Goal: Communication & Community: Answer question/provide support

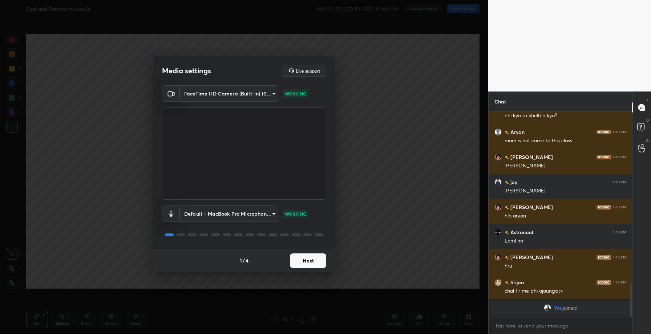
scroll to position [858, 0]
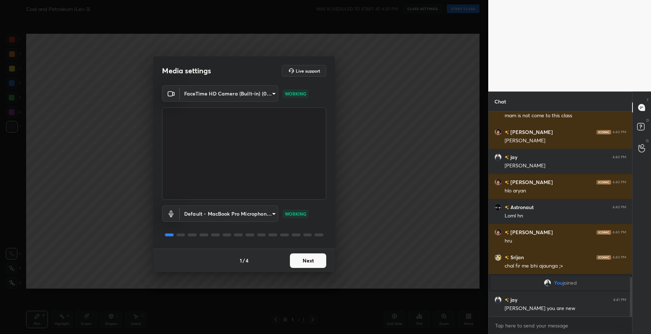
click at [312, 258] on button "Next" at bounding box center [308, 261] width 36 height 15
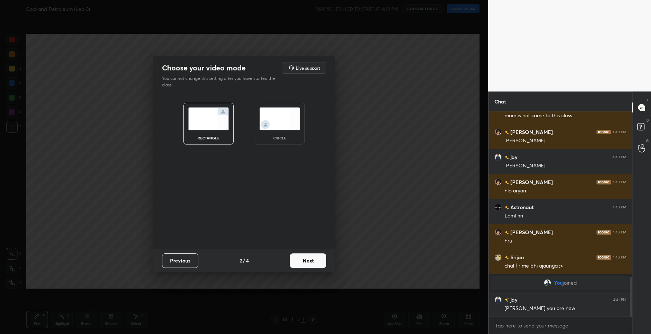
click at [312, 258] on button "Next" at bounding box center [308, 261] width 36 height 15
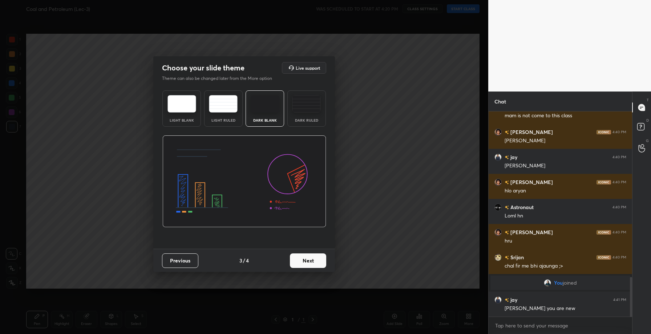
click at [312, 258] on button "Next" at bounding box center [308, 261] width 36 height 15
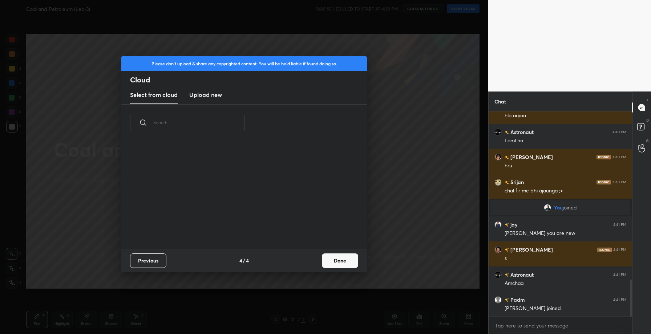
scroll to position [959, 0]
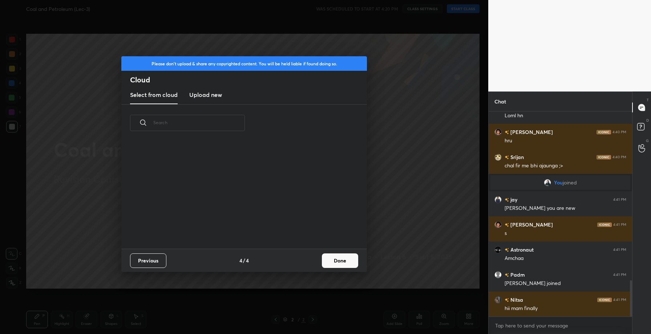
click at [337, 264] on button "Done" at bounding box center [340, 261] width 36 height 15
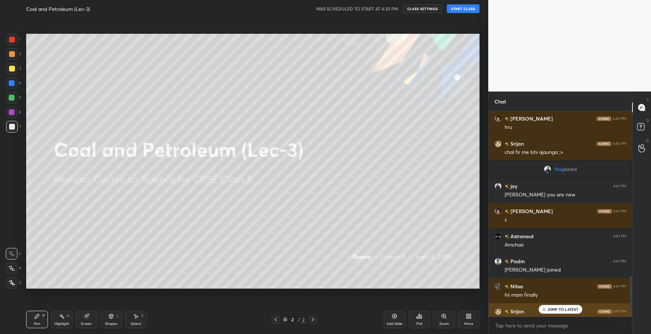
scroll to position [1009, 0]
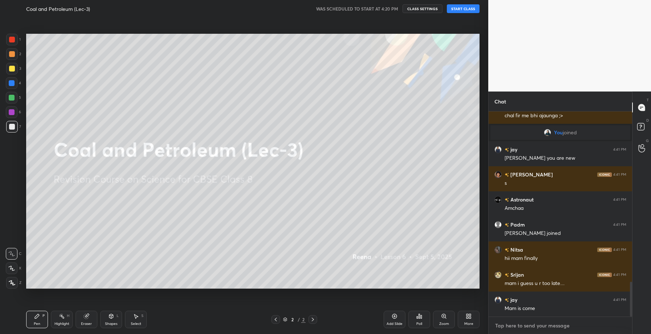
click at [520, 330] on textarea at bounding box center [560, 326] width 132 height 12
type textarea "x"
type textarea "H"
type textarea "x"
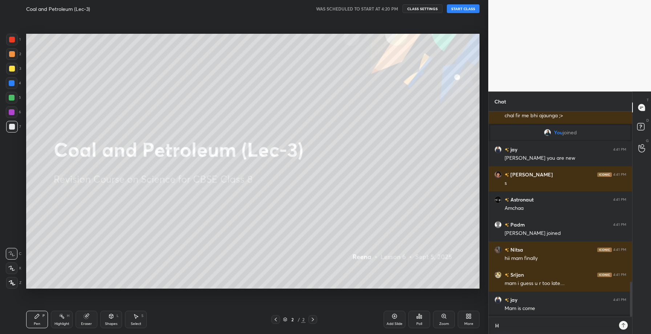
type textarea "Hi"
type textarea "x"
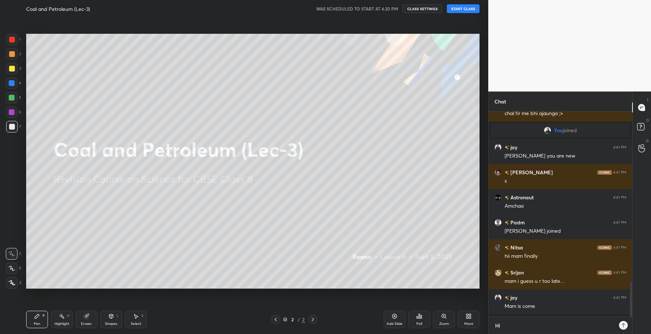
type textarea "Hi"
type textarea "x"
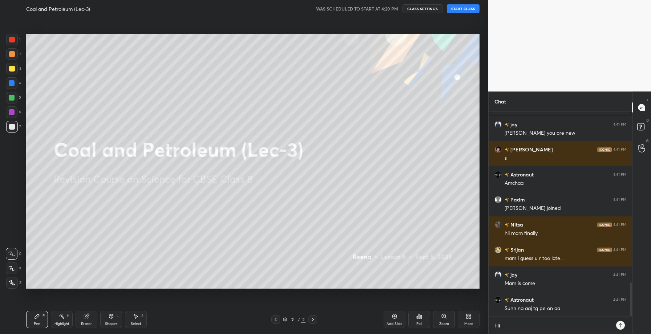
type textarea "Hi s"
type textarea "x"
type textarea "Hi st"
type textarea "x"
type textarea "Hi stu"
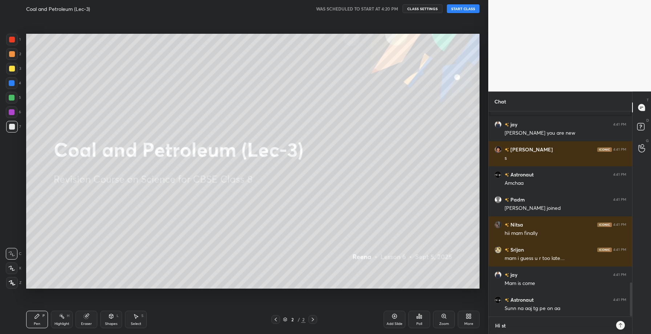
type textarea "x"
type textarea "Hi stud"
type textarea "x"
type textarea "Hi stude"
type textarea "x"
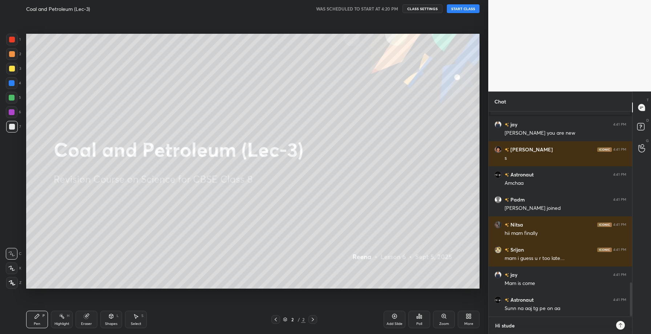
type textarea "Hi studen"
type textarea "x"
type textarea "Hi student"
type textarea "x"
type textarea "Hi students"
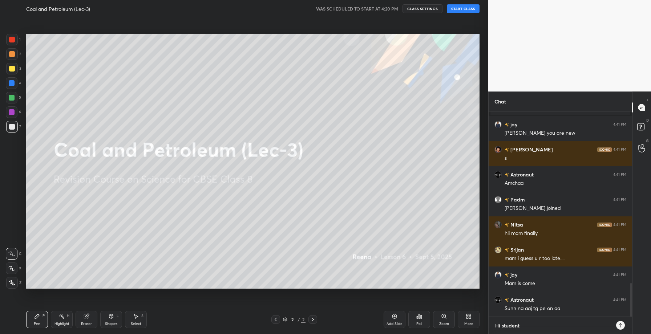
type textarea "x"
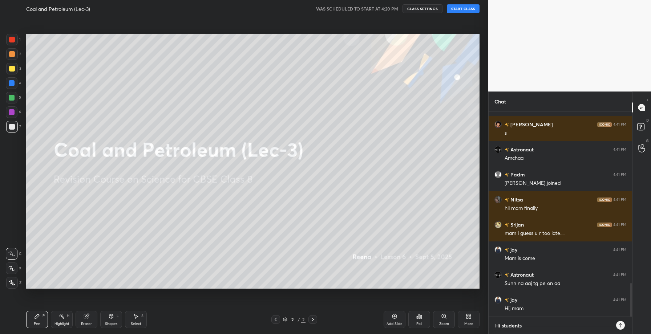
type textarea "Hi students."
type textarea "x"
type textarea "Hi students.\"
type textarea "x"
type textarea "Hi students."
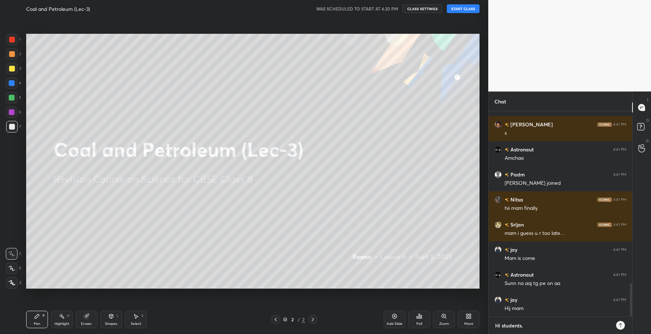
type textarea "x"
type textarea "Hi students"
type textarea "x"
type textarea "Hi students,"
type textarea "x"
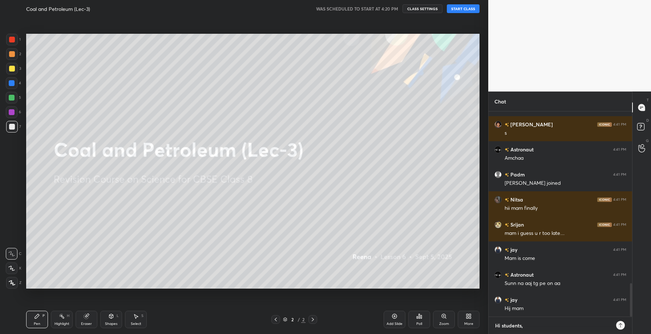
type textarea "Hi students,"
type textarea "x"
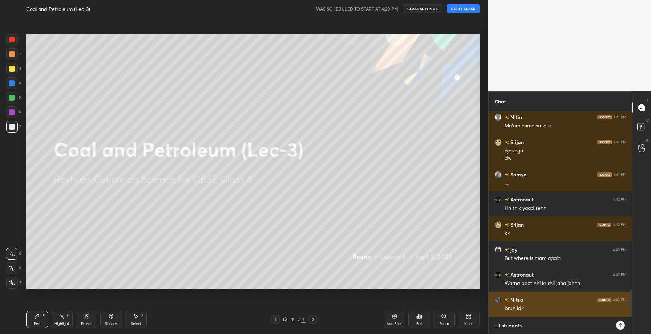
scroll to position [1367, 0]
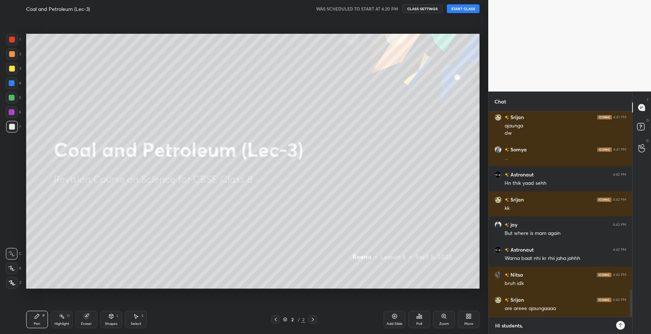
type textarea "Hi students,"
click at [467, 9] on button "START CLASS" at bounding box center [463, 8] width 33 height 9
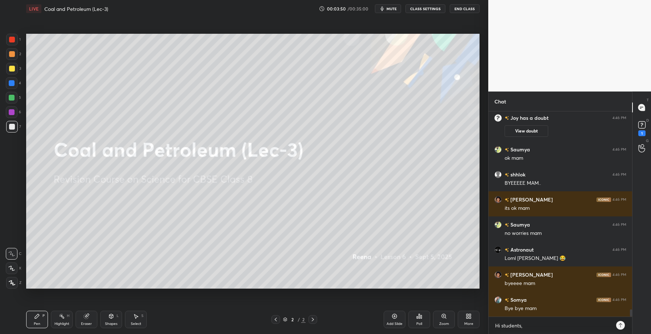
scroll to position [5592, 0]
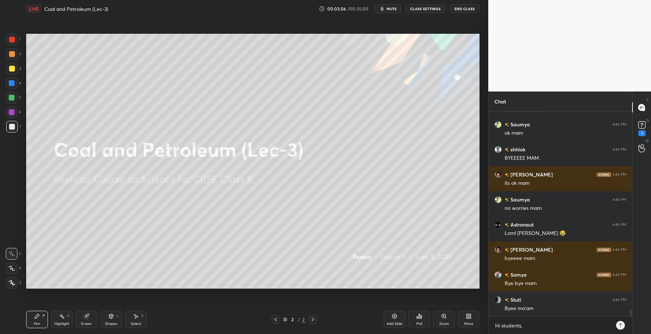
click at [392, 10] on span "mute" at bounding box center [392, 8] width 10 height 5
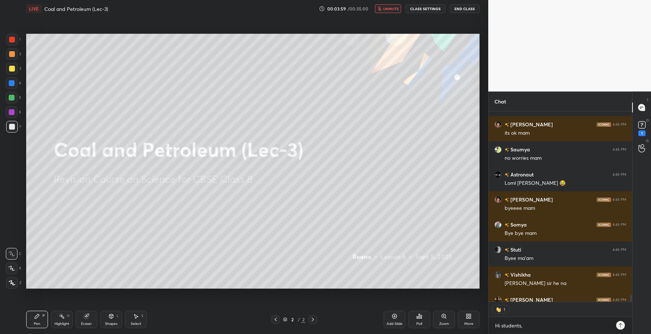
scroll to position [3, 3]
click at [392, 10] on span "unmute" at bounding box center [391, 8] width 16 height 5
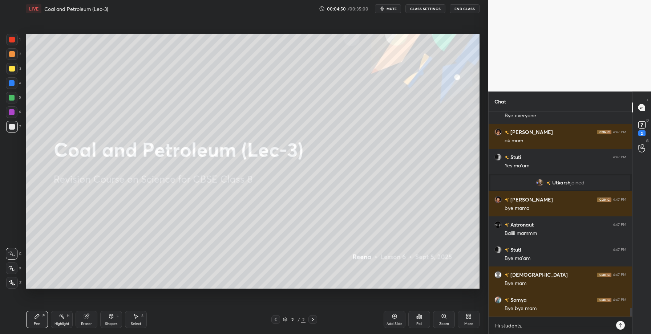
scroll to position [4568, 0]
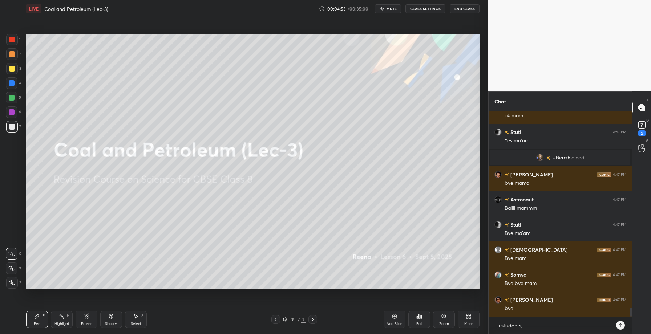
click at [464, 7] on button "End Class" at bounding box center [465, 8] width 30 height 9
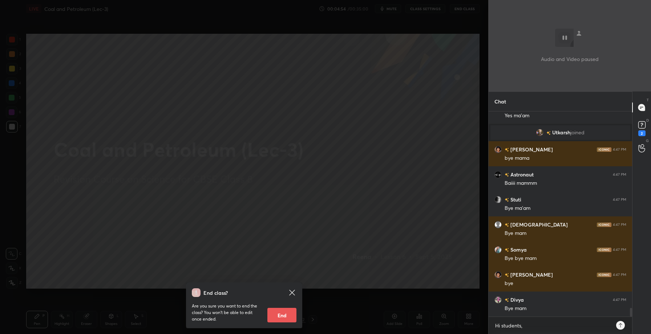
scroll to position [4649, 0]
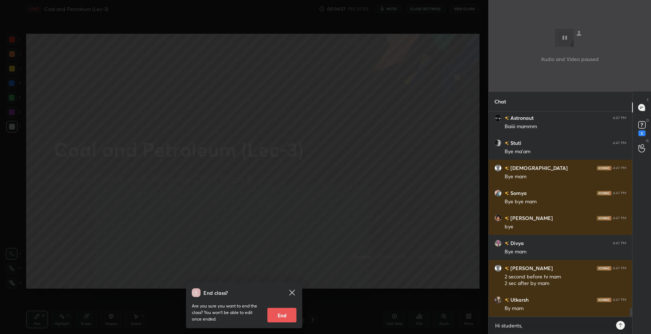
click at [282, 312] on button "End" at bounding box center [281, 315] width 29 height 15
type textarea "x"
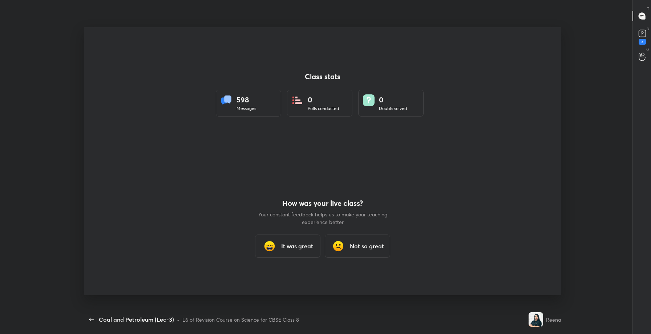
scroll to position [36038, 35843]
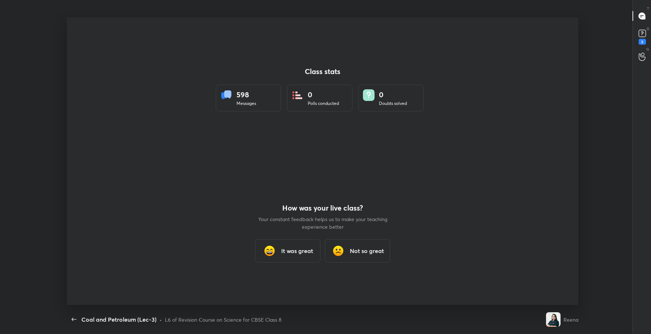
click at [283, 244] on div "It was great" at bounding box center [287, 250] width 65 height 23
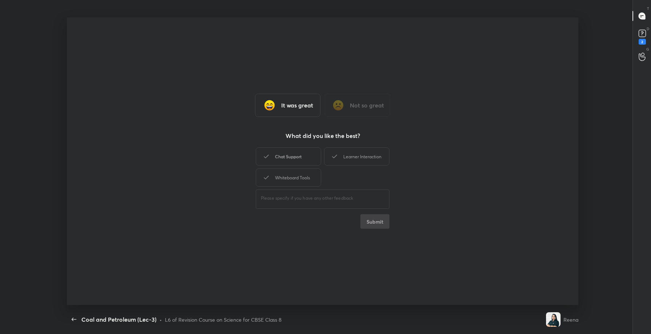
click at [281, 156] on div "Chat Support" at bounding box center [288, 156] width 65 height 18
click at [368, 216] on button "Submit" at bounding box center [374, 221] width 29 height 15
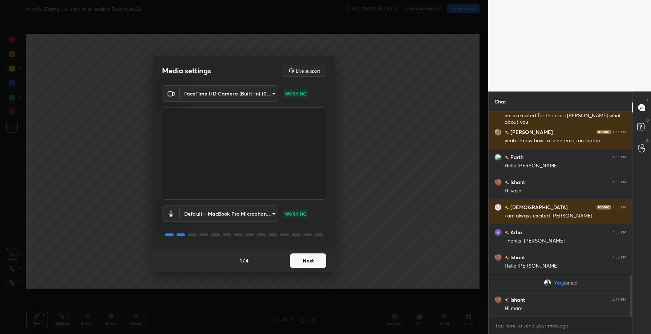
scroll to position [814, 0]
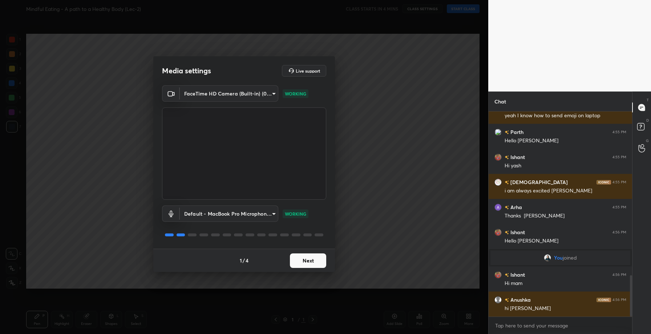
click at [312, 258] on button "Next" at bounding box center [308, 261] width 36 height 15
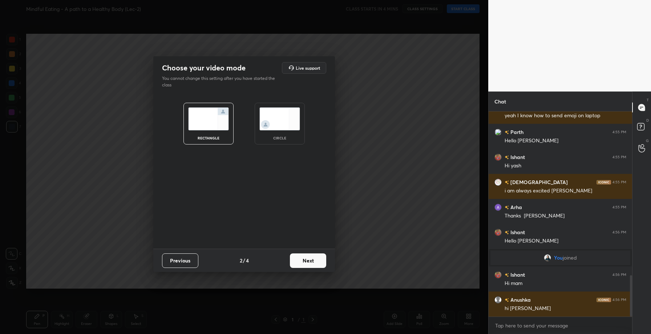
click at [311, 259] on button "Next" at bounding box center [308, 261] width 36 height 15
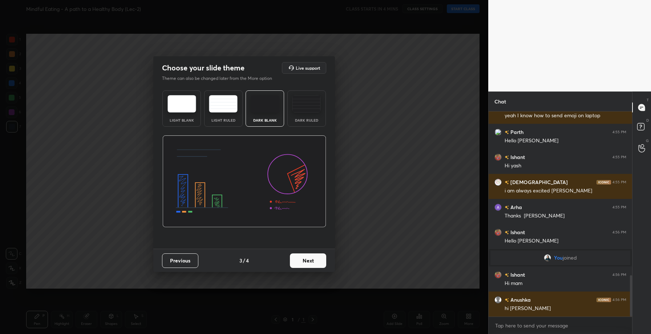
click at [311, 259] on button "Next" at bounding box center [308, 261] width 36 height 15
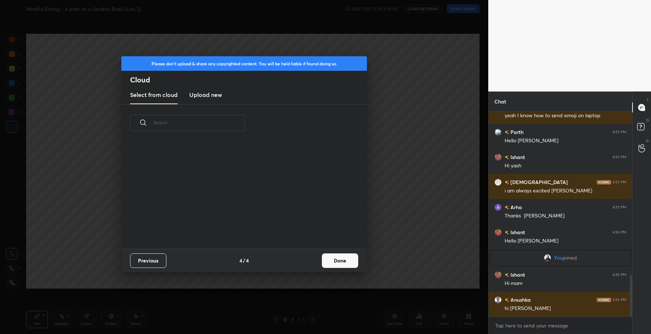
click at [311, 259] on div "Previous 4 / 4 Done" at bounding box center [244, 260] width 246 height 23
click at [201, 94] on h3 "Upload new" at bounding box center [205, 94] width 33 height 9
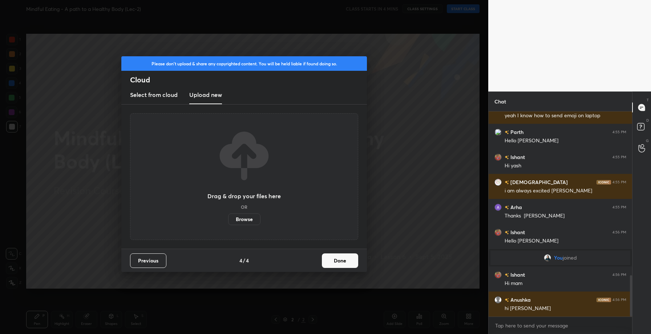
click at [246, 220] on label "Browse" at bounding box center [244, 220] width 32 height 12
click at [228, 220] on input "Browse" at bounding box center [228, 220] width 0 height 12
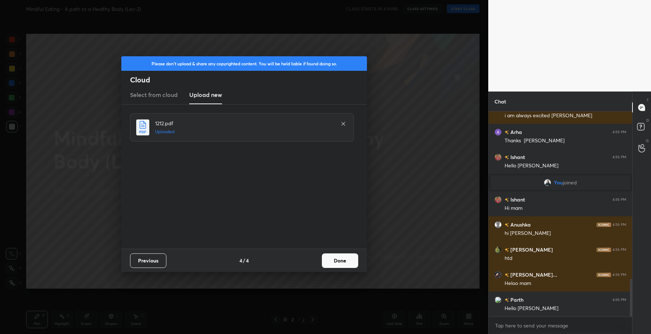
scroll to position [914, 0]
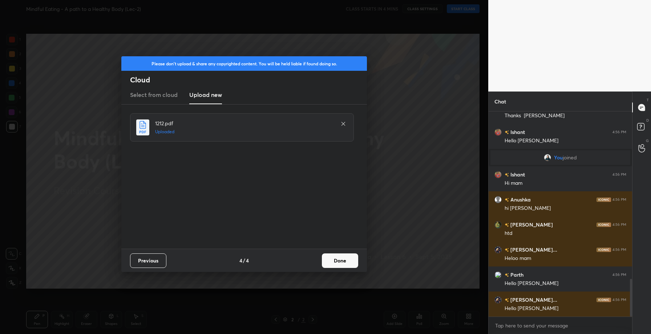
click at [341, 261] on button "Done" at bounding box center [340, 261] width 36 height 15
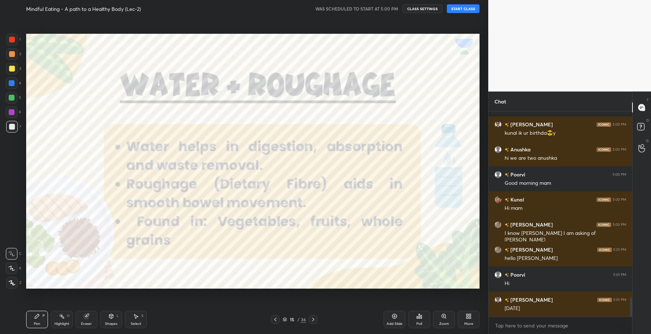
scroll to position [2031, 0]
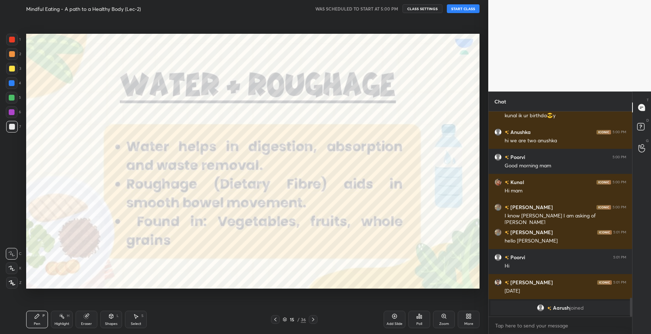
click at [469, 6] on button "START CLASS" at bounding box center [463, 8] width 33 height 9
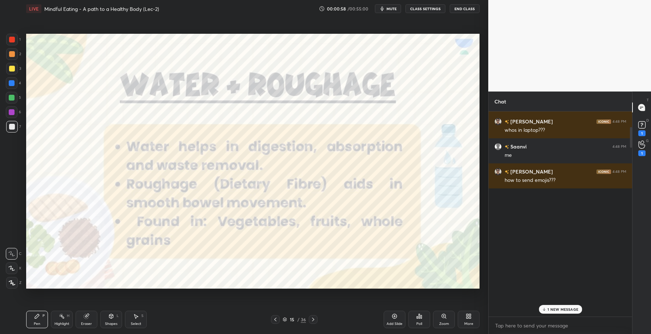
scroll to position [0, 0]
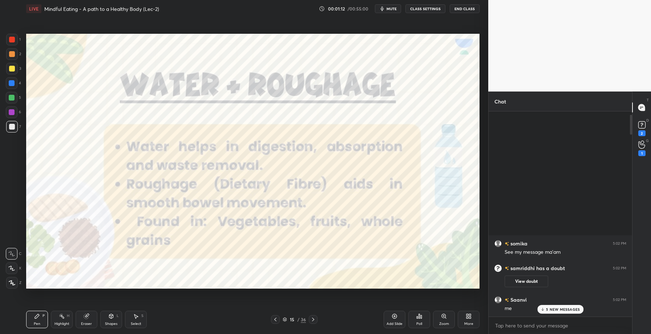
click at [632, 123] on div "D Doubts (D) 2" at bounding box center [641, 128] width 19 height 20
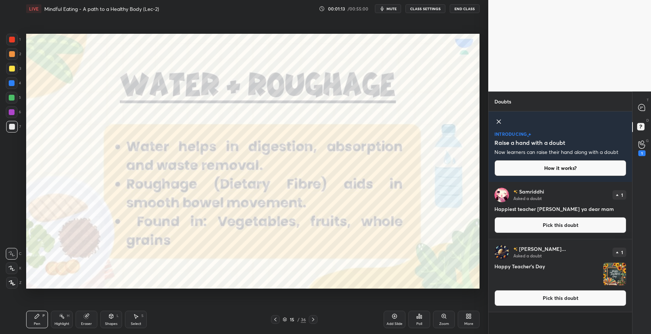
drag, startPoint x: 632, startPoint y: 123, endPoint x: 632, endPoint y: 148, distance: 24.7
click at [632, 148] on div "T Messages (T) D Doubts (D) G Raise Hand (G) 1" at bounding box center [641, 213] width 19 height 243
click at [541, 295] on button "Pick this doubt" at bounding box center [560, 298] width 132 height 16
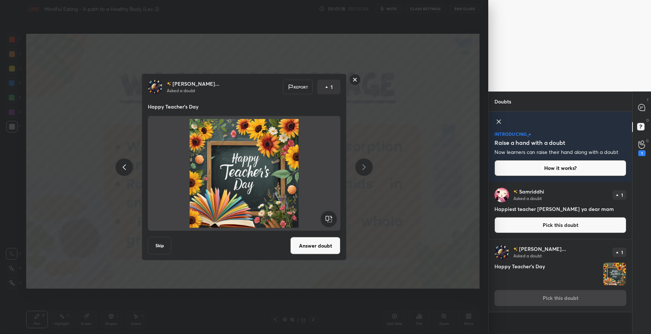
click at [326, 246] on button "Answer doubt" at bounding box center [315, 245] width 50 height 17
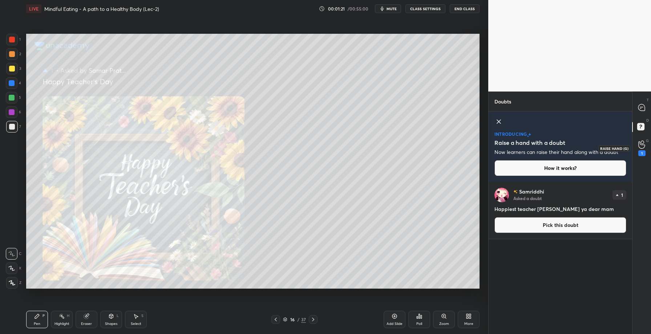
click at [642, 141] on icon at bounding box center [641, 145] width 7 height 8
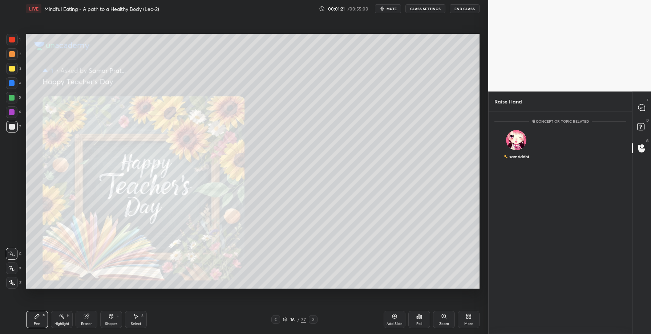
scroll to position [3, 3]
click at [644, 106] on icon at bounding box center [641, 107] width 7 height 7
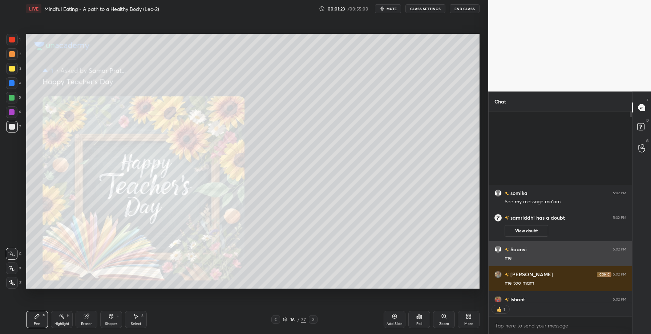
scroll to position [188, 141]
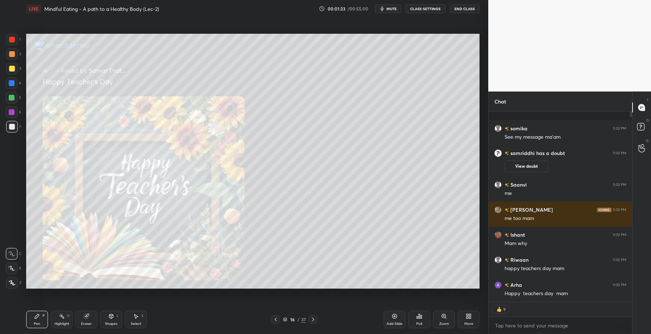
drag, startPoint x: 632, startPoint y: 117, endPoint x: 623, endPoint y: 166, distance: 49.5
click at [623, 166] on div "Chat somika 5:02 PM See my message ma'am samriddhi has a doubt 5:02 PM View dou…" at bounding box center [569, 213] width 163 height 243
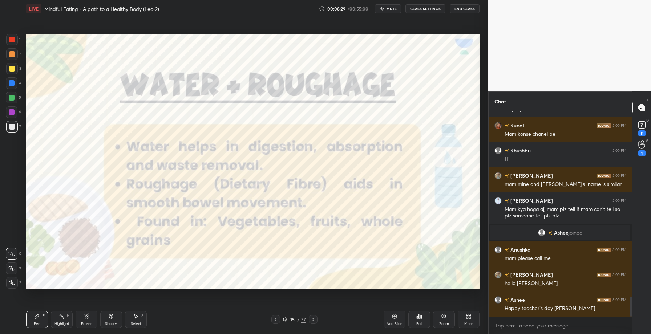
scroll to position [1952, 0]
type textarea "x"
click at [526, 329] on textarea at bounding box center [560, 326] width 132 height 12
paste textarea "[URL][DOMAIN_NAME]"
type textarea "[URL][DOMAIN_NAME]"
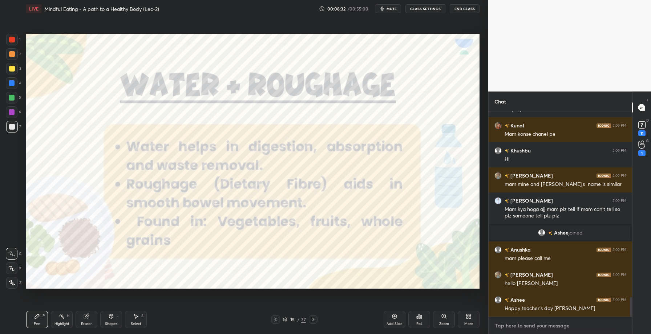
type textarea "x"
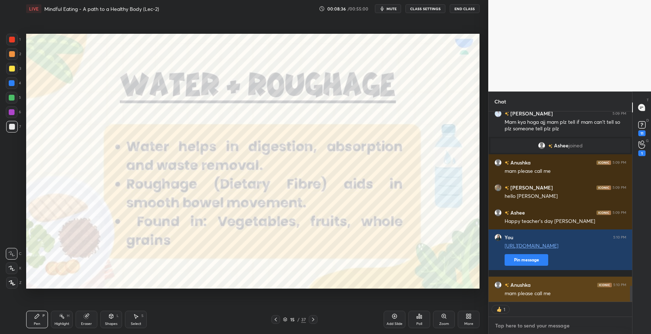
scroll to position [2071, 0]
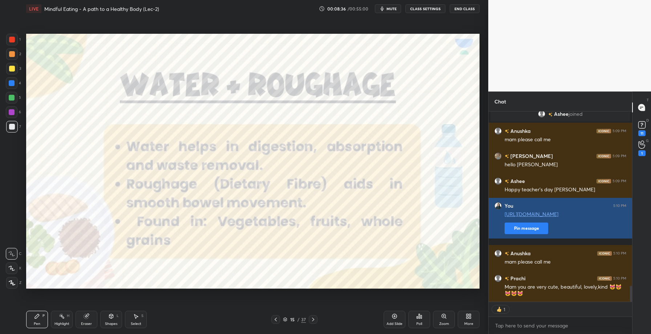
click at [524, 232] on button "Pin message" at bounding box center [527, 229] width 44 height 12
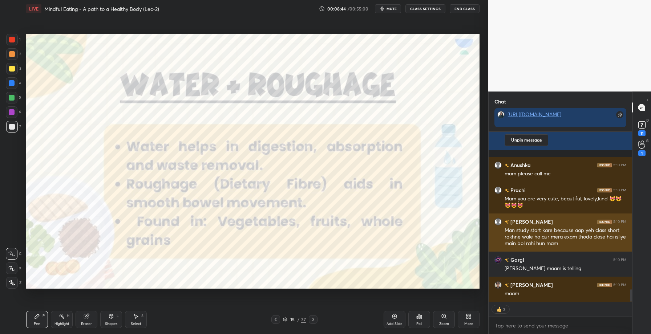
scroll to position [2205, 0]
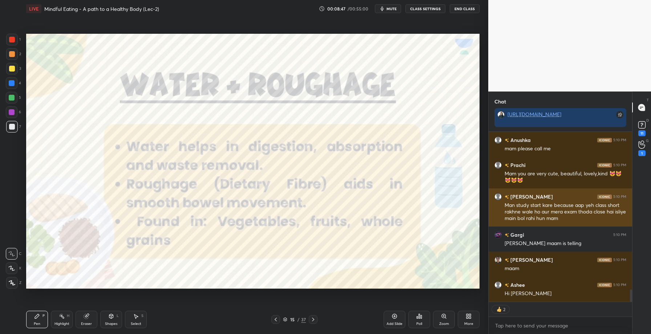
type textarea "x"
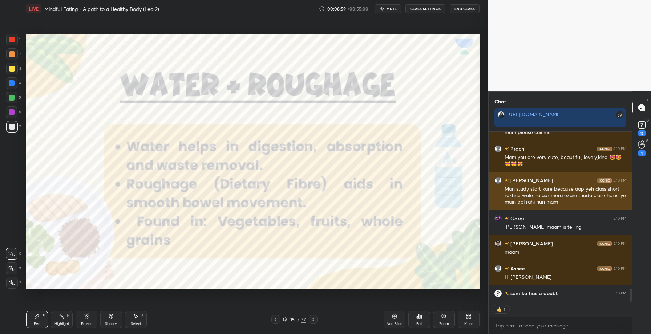
scroll to position [3, 3]
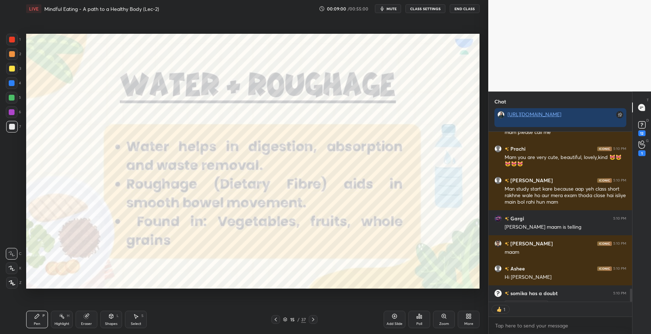
click at [12, 40] on div at bounding box center [12, 40] width 6 height 6
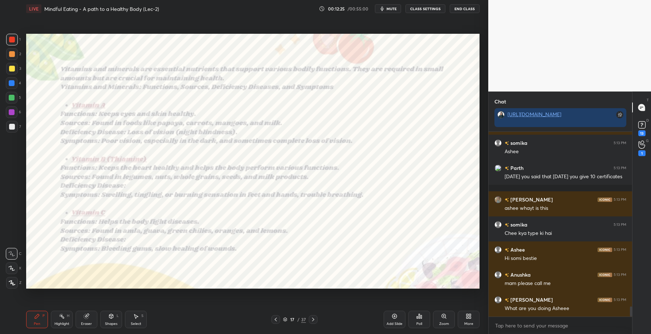
scroll to position [3210, 0]
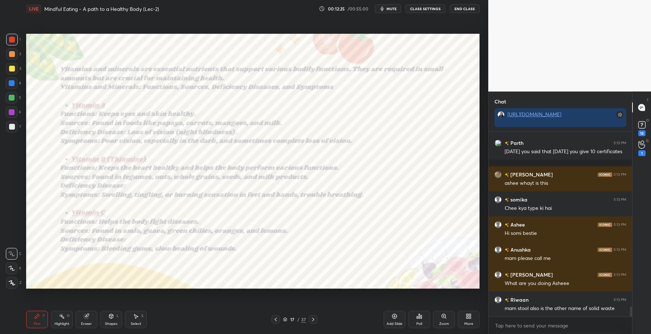
click at [15, 287] on div at bounding box center [12, 283] width 12 height 12
click at [82, 320] on div "Eraser" at bounding box center [87, 319] width 22 height 17
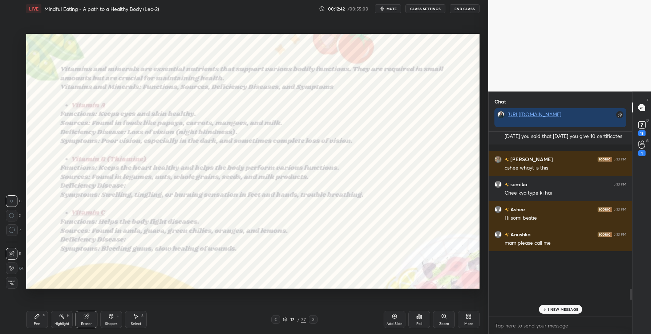
scroll to position [3310, 0]
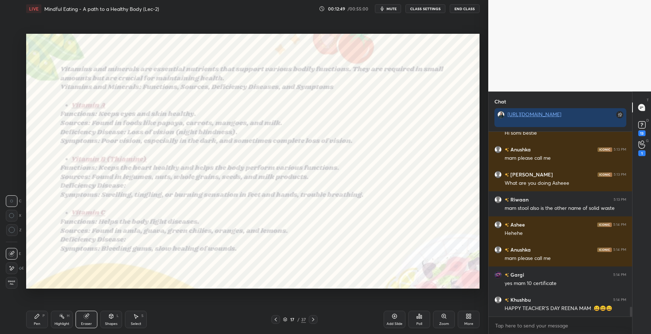
drag, startPoint x: 13, startPoint y: 267, endPoint x: 15, endPoint y: 274, distance: 6.4
click at [13, 268] on icon at bounding box center [12, 269] width 6 height 6
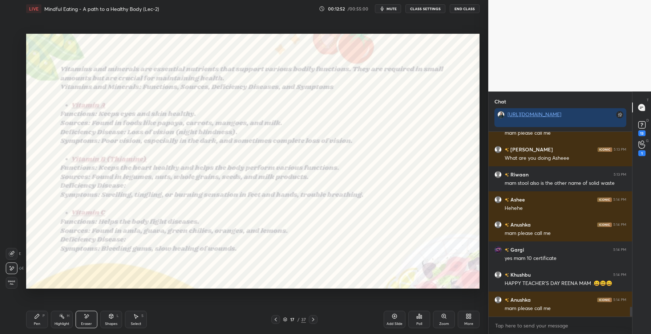
click at [15, 256] on div at bounding box center [12, 254] width 12 height 12
click at [60, 320] on div "Highlight H" at bounding box center [62, 319] width 22 height 17
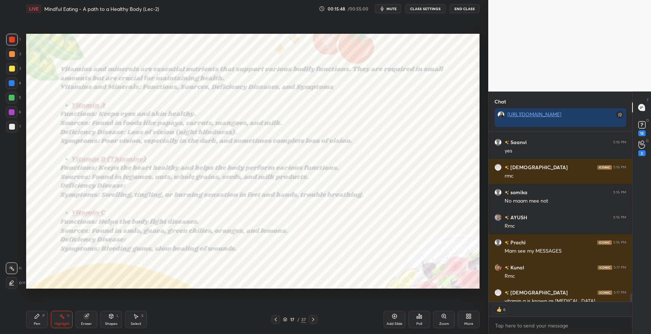
scroll to position [3860, 0]
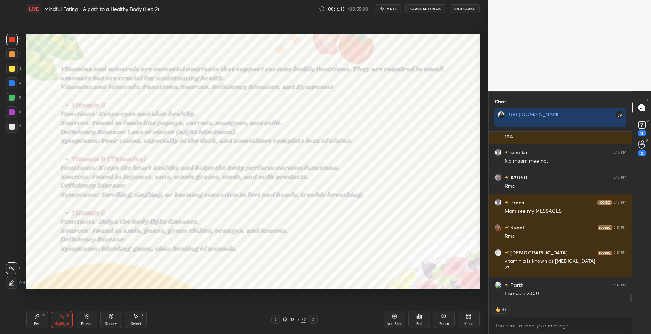
drag, startPoint x: 35, startPoint y: 323, endPoint x: 43, endPoint y: 292, distance: 31.6
click at [36, 322] on div "Pen" at bounding box center [37, 324] width 7 height 4
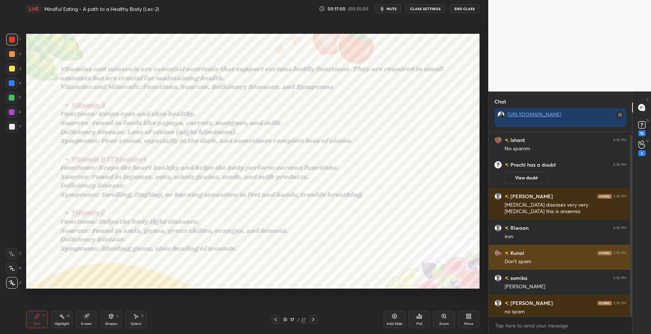
scroll to position [3, 0]
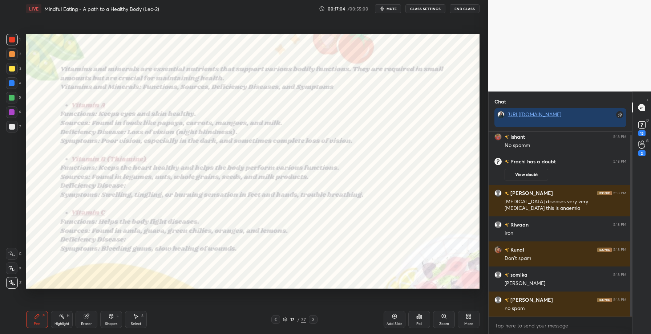
drag, startPoint x: 84, startPoint y: 316, endPoint x: 88, endPoint y: 306, distance: 11.3
click at [84, 316] on icon at bounding box center [86, 316] width 5 height 5
drag, startPoint x: 62, startPoint y: 318, endPoint x: 73, endPoint y: 290, distance: 29.8
click at [63, 317] on rect at bounding box center [63, 317] width 4 height 4
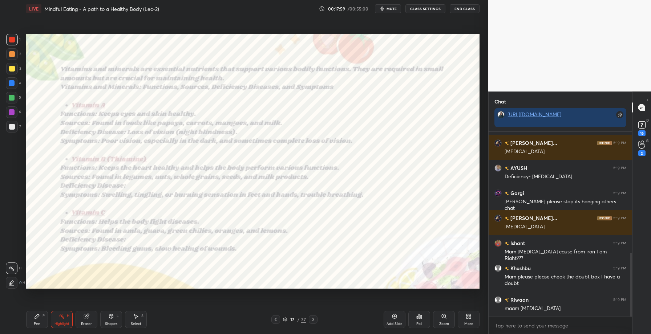
scroll to position [373, 0]
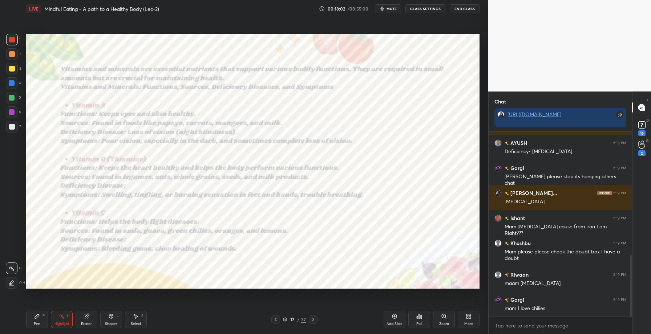
drag, startPoint x: 45, startPoint y: 320, endPoint x: 57, endPoint y: 308, distance: 16.7
click at [46, 318] on div "Pen P" at bounding box center [37, 319] width 22 height 17
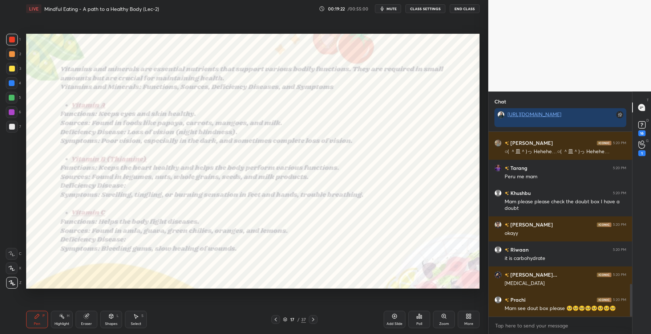
scroll to position [856, 0]
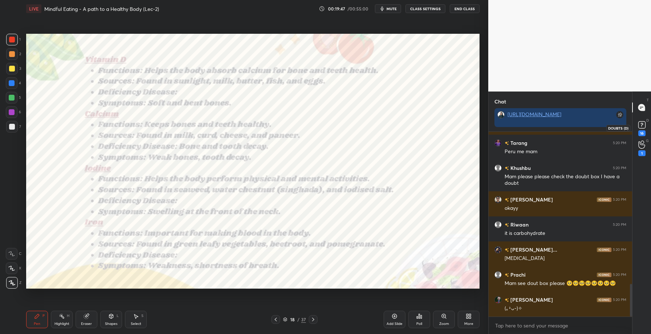
click at [644, 127] on rect at bounding box center [641, 125] width 7 height 7
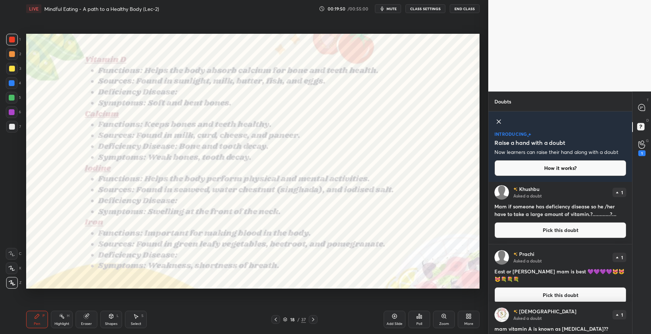
scroll to position [0, 0]
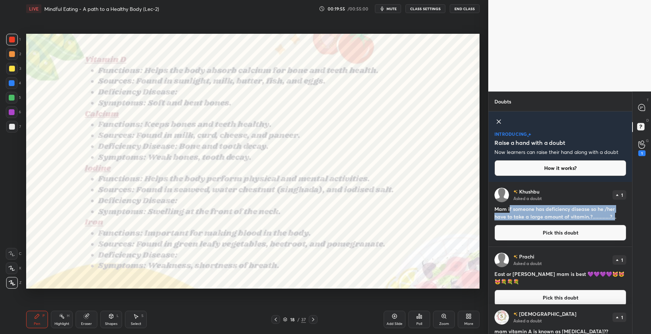
drag, startPoint x: 509, startPoint y: 212, endPoint x: 613, endPoint y: 214, distance: 104.3
click at [613, 213] on h4 "Mam if someone has deficiency disease so he /her have to take a large amount of…" at bounding box center [560, 212] width 132 height 15
click at [565, 229] on button "Pick this doubt" at bounding box center [560, 233] width 132 height 16
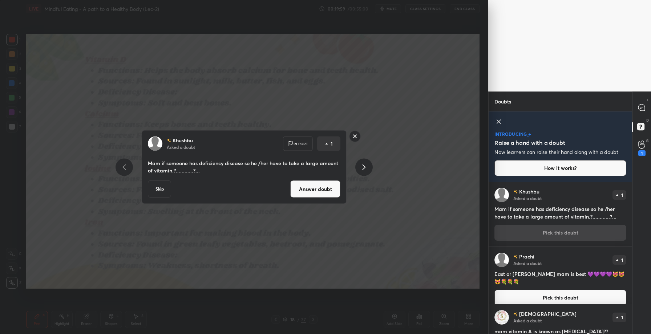
click at [321, 190] on button "Answer doubt" at bounding box center [315, 189] width 50 height 17
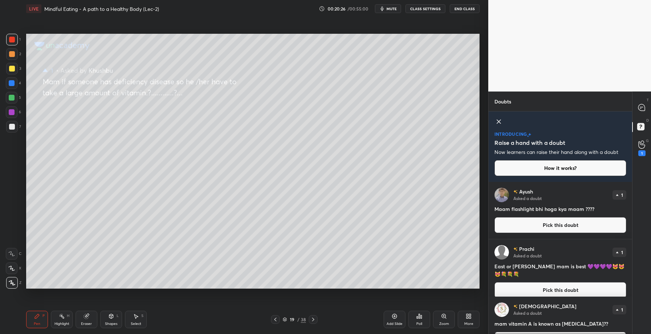
click at [553, 223] on button "Pick this doubt" at bounding box center [560, 225] width 132 height 16
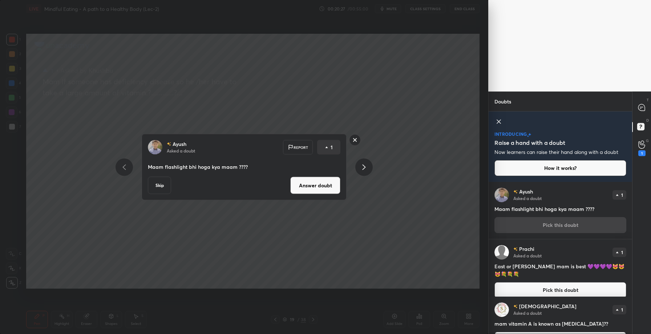
click at [320, 189] on button "Answer doubt" at bounding box center [315, 185] width 50 height 17
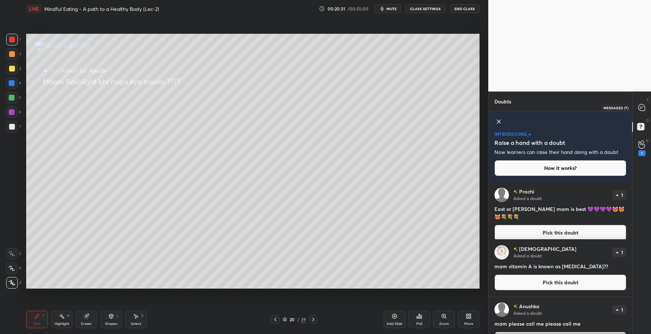
click at [642, 106] on icon at bounding box center [641, 107] width 7 height 7
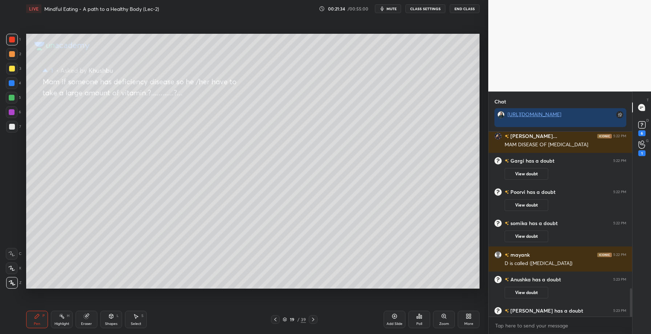
scroll to position [1015, 0]
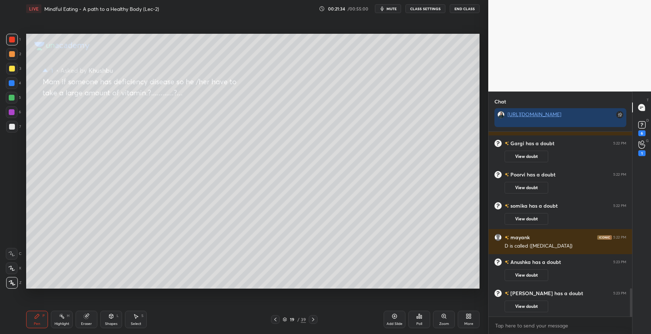
click at [87, 321] on div "Eraser" at bounding box center [87, 319] width 22 height 17
click at [15, 284] on span "Erase all" at bounding box center [11, 282] width 11 height 5
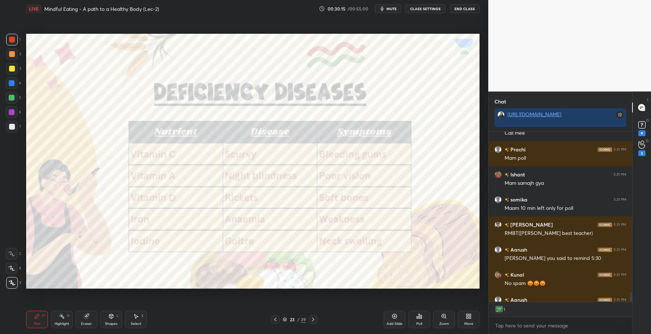
scroll to position [3, 3]
click at [311, 319] on icon at bounding box center [313, 320] width 6 height 6
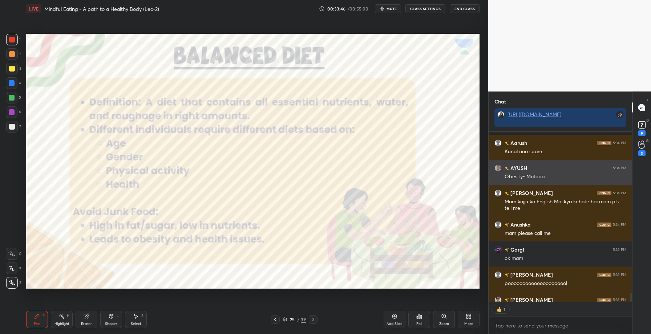
scroll to position [168, 141]
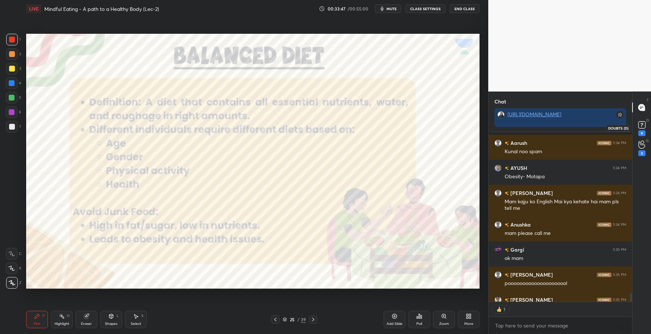
click at [641, 127] on rect at bounding box center [641, 125] width 7 height 7
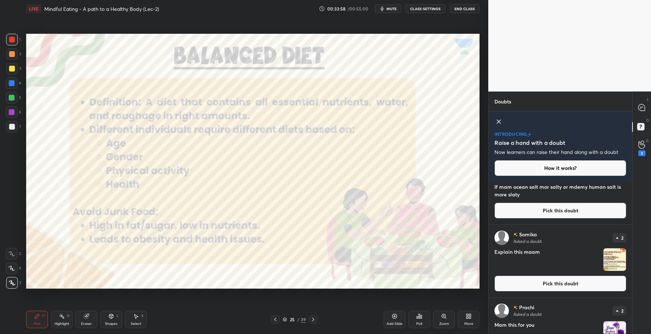
scroll to position [30, 0]
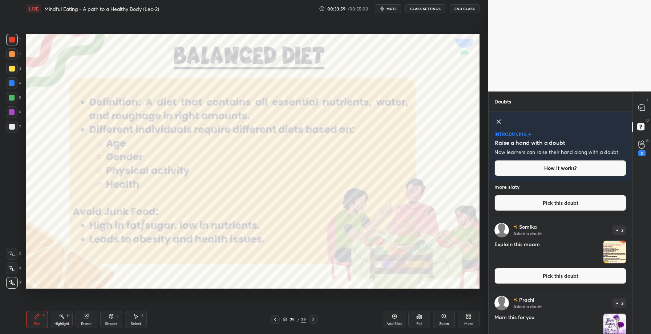
click at [567, 279] on button "Pick this doubt" at bounding box center [560, 276] width 132 height 16
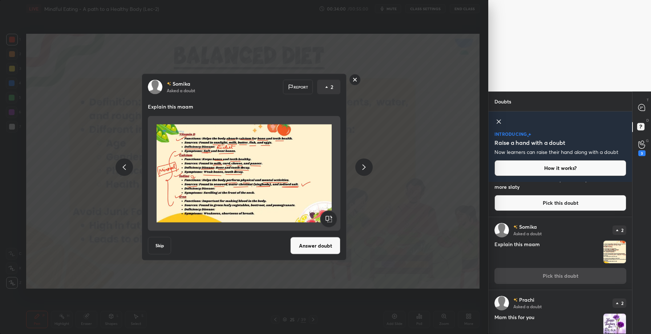
click at [310, 247] on button "Answer doubt" at bounding box center [315, 245] width 50 height 17
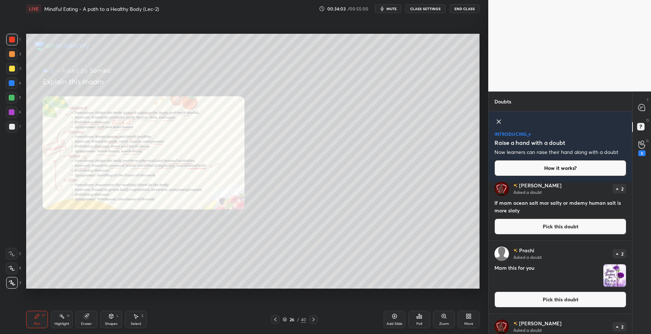
scroll to position [0, 0]
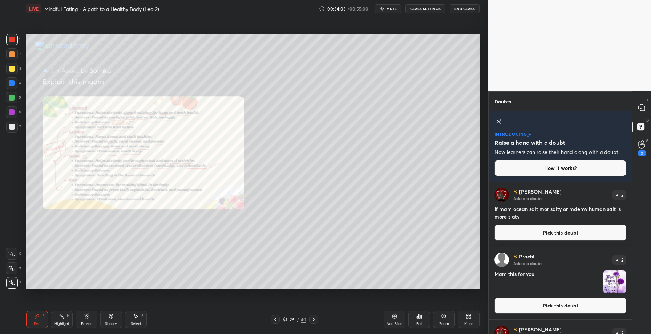
click at [547, 234] on button "Pick this doubt" at bounding box center [560, 233] width 132 height 16
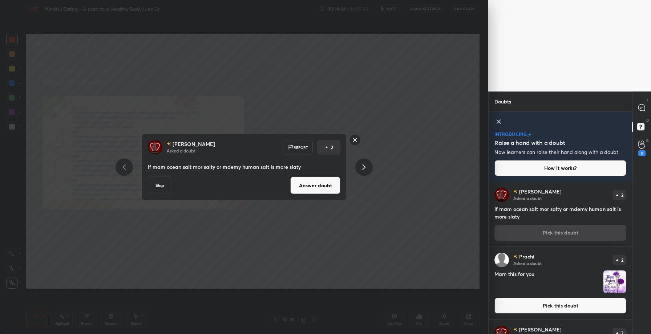
click at [303, 187] on button "Answer doubt" at bounding box center [315, 185] width 50 height 17
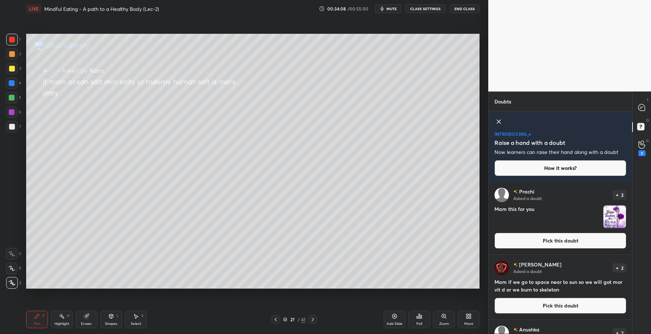
click at [552, 239] on button "Pick this doubt" at bounding box center [560, 241] width 132 height 16
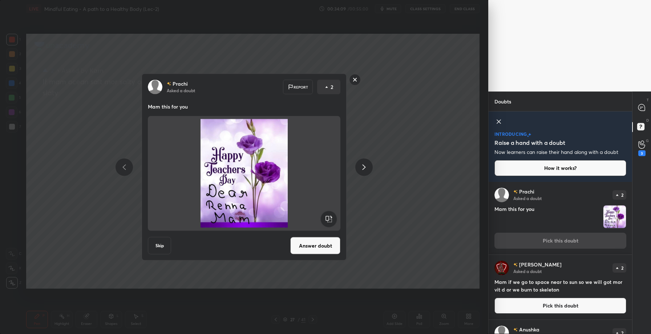
click at [299, 247] on button "Answer doubt" at bounding box center [315, 245] width 50 height 17
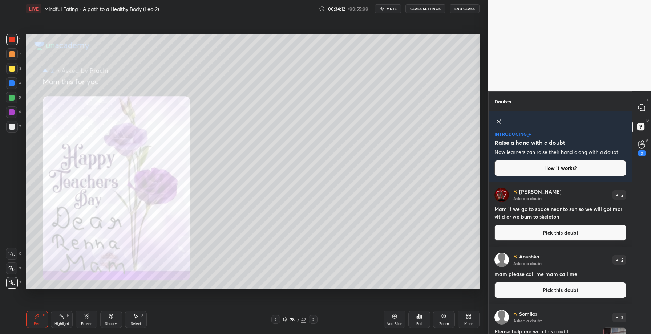
click at [573, 234] on button "Pick this doubt" at bounding box center [560, 233] width 132 height 16
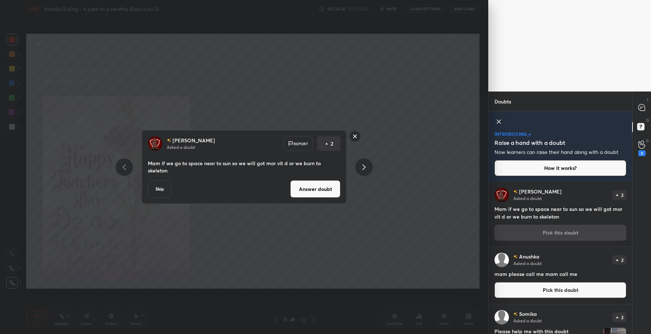
click at [334, 182] on button "Answer doubt" at bounding box center [315, 189] width 50 height 17
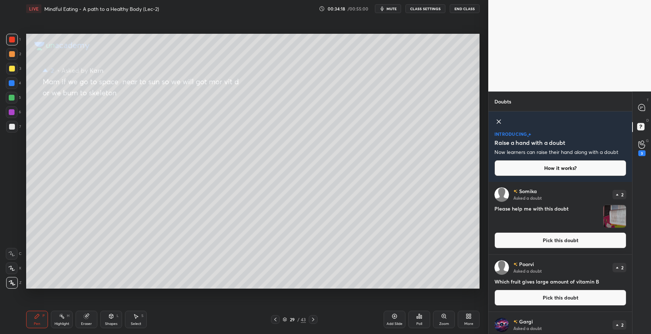
click at [556, 243] on button "Pick this doubt" at bounding box center [560, 240] width 132 height 16
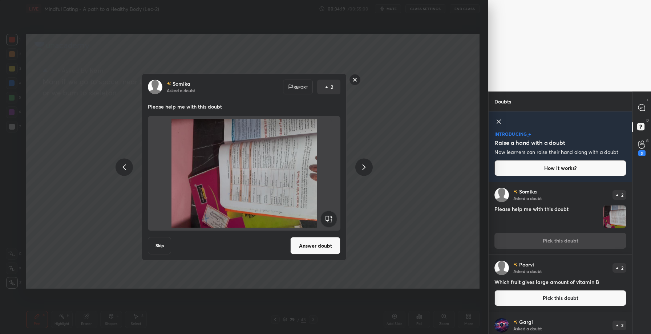
click at [330, 255] on div "[PERSON_NAME] Asked a doubt Report 2 Please help me with this doubt Skip Answer…" at bounding box center [244, 167] width 205 height 187
click at [328, 234] on div "[PERSON_NAME] Asked a doubt Report 2 Please help me with this doubt Skip Answer…" at bounding box center [244, 167] width 205 height 187
click at [327, 245] on button "Answer doubt" at bounding box center [315, 245] width 50 height 17
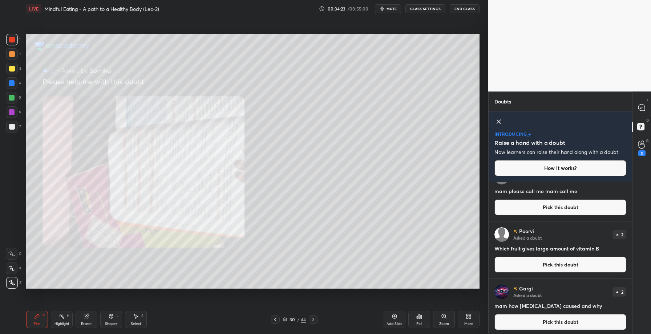
scroll to position [21, 0]
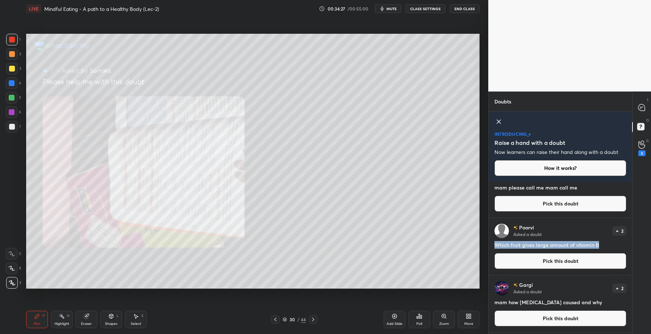
drag, startPoint x: 493, startPoint y: 246, endPoint x: 591, endPoint y: 250, distance: 97.4
click at [591, 250] on div "[PERSON_NAME] Asked a doubt 2 Which fruit gives large amount of vitamin B Pick …" at bounding box center [560, 246] width 143 height 57
copy h4 "Which fruit gives large amount of vitamin B"
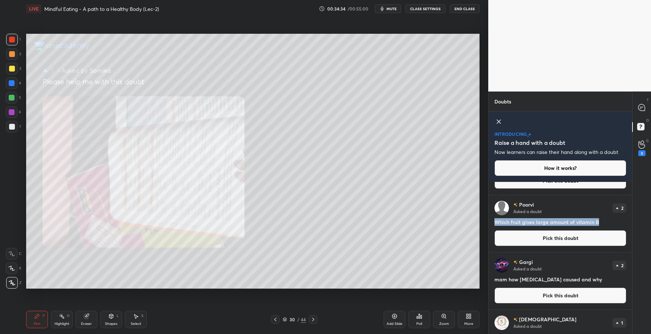
scroll to position [50, 0]
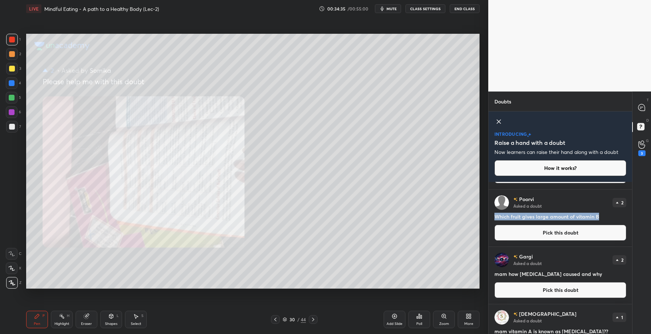
click at [547, 235] on button "Pick this doubt" at bounding box center [560, 233] width 132 height 16
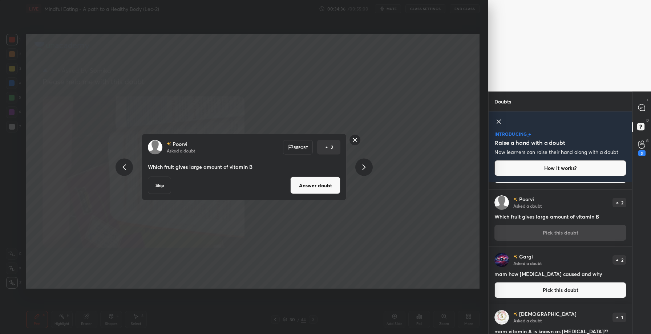
click at [308, 183] on button "Answer doubt" at bounding box center [315, 185] width 50 height 17
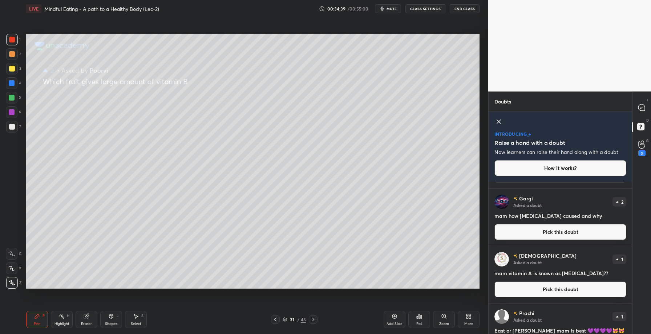
scroll to position [53, 0]
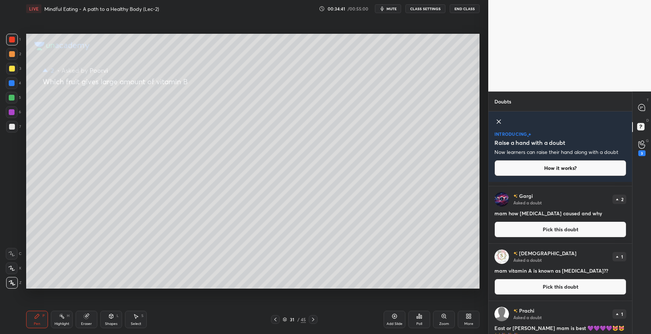
click at [546, 225] on button "Pick this doubt" at bounding box center [560, 230] width 132 height 16
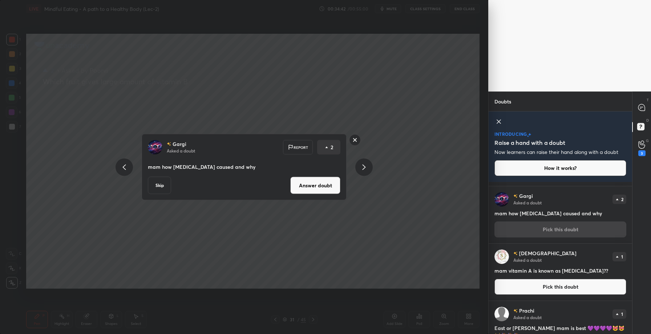
click at [317, 189] on button "Answer doubt" at bounding box center [315, 185] width 50 height 17
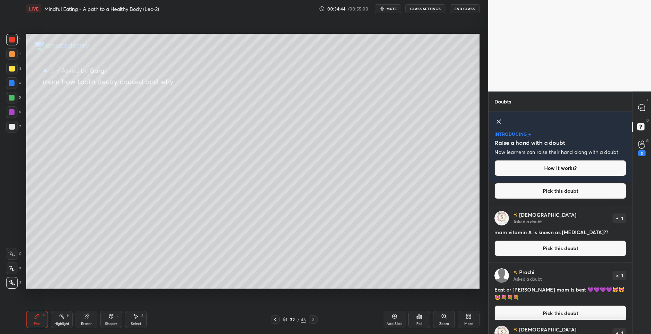
scroll to position [37, 0]
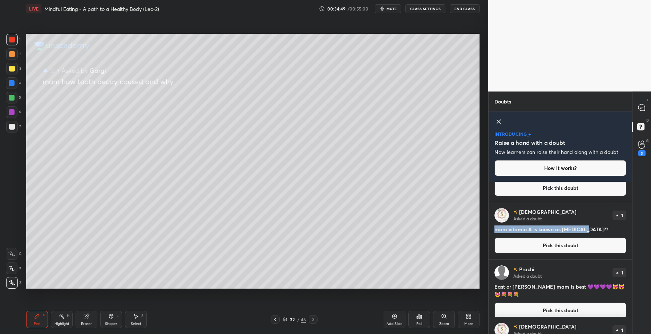
drag, startPoint x: 496, startPoint y: 230, endPoint x: 583, endPoint y: 229, distance: 86.5
click at [583, 229] on h4 "mam vitamin A is known as [MEDICAL_DATA]??" at bounding box center [560, 230] width 132 height 8
copy h4 "mam vitamin A is known as [MEDICAL_DATA]??"
click at [548, 253] on button "Pick this doubt" at bounding box center [560, 246] width 132 height 16
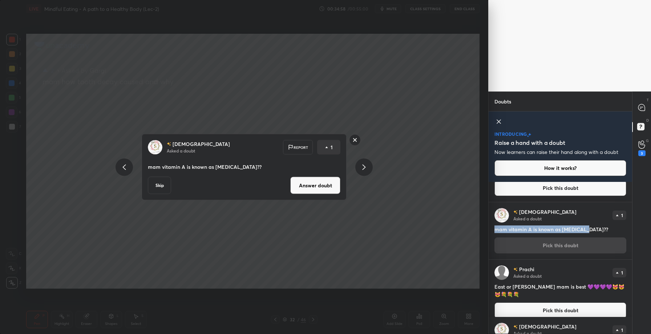
click at [304, 181] on button "Answer doubt" at bounding box center [315, 185] width 50 height 17
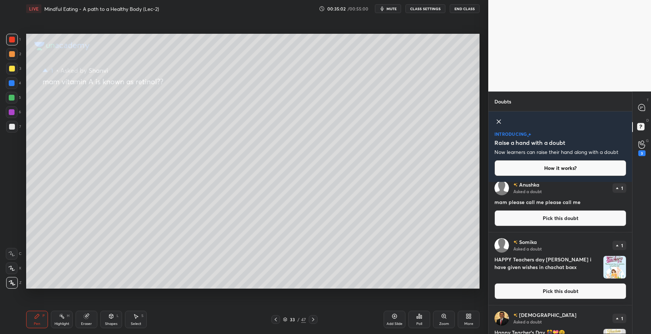
scroll to position [183, 0]
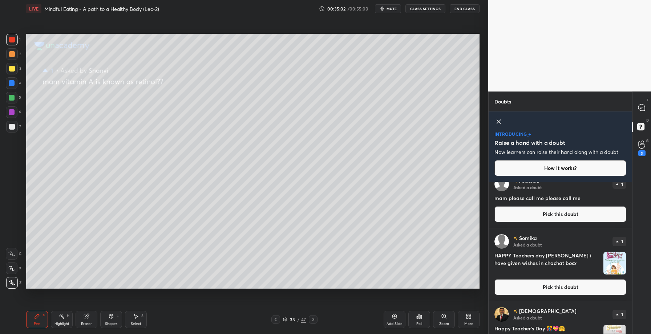
click at [550, 285] on button "Pick this doubt" at bounding box center [560, 287] width 132 height 16
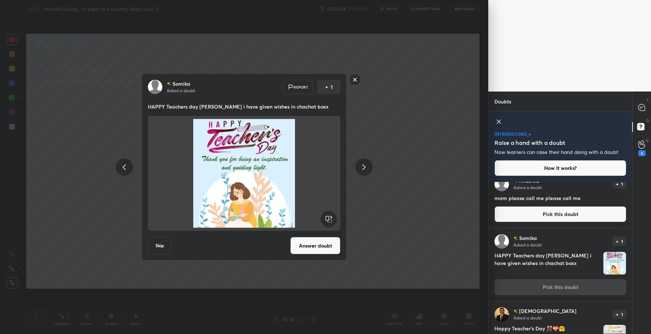
click at [319, 246] on button "Answer doubt" at bounding box center [315, 245] width 50 height 17
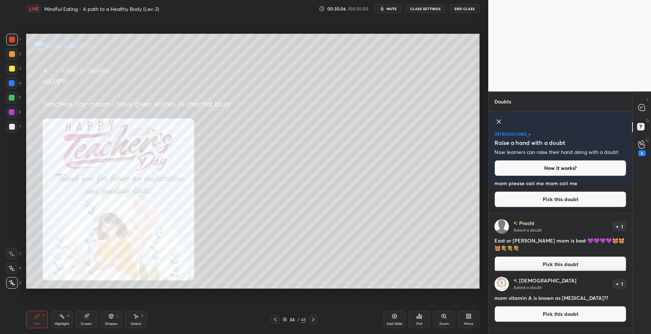
scroll to position [33, 0]
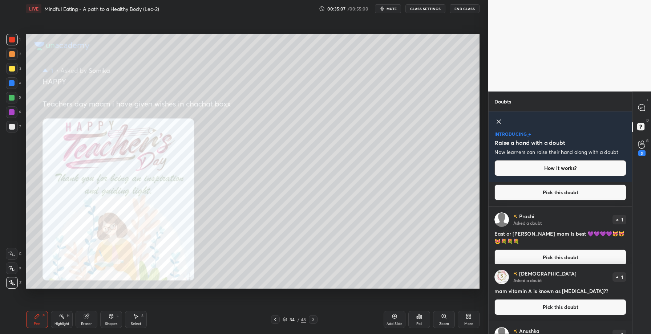
click at [536, 251] on button "Pick this doubt" at bounding box center [560, 258] width 132 height 16
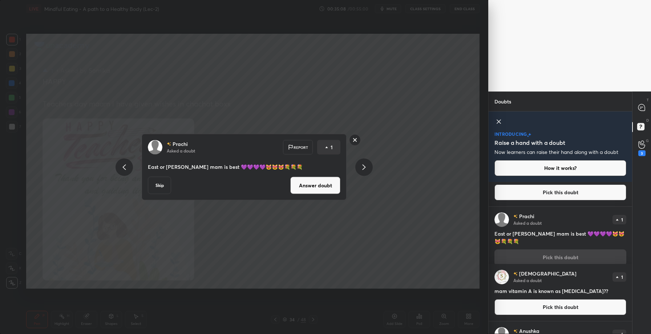
click at [314, 183] on button "Answer doubt" at bounding box center [315, 185] width 50 height 17
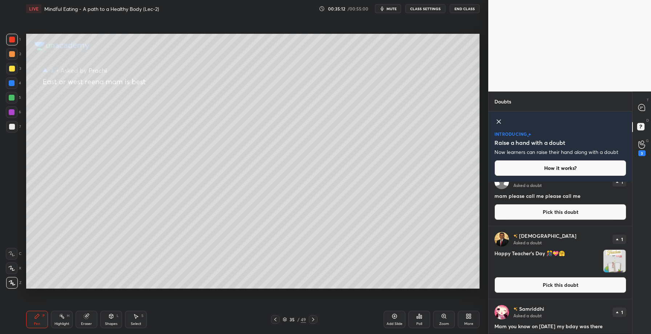
scroll to position [158, 0]
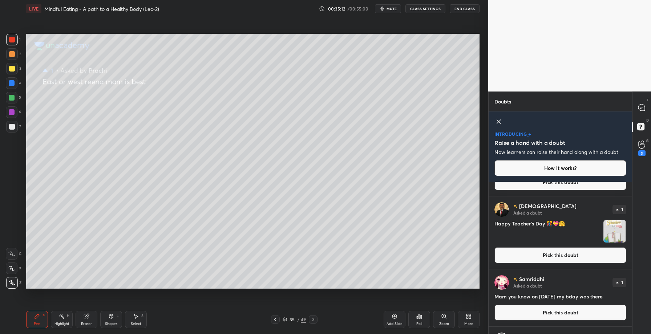
click at [547, 255] on button "Pick this doubt" at bounding box center [560, 255] width 132 height 16
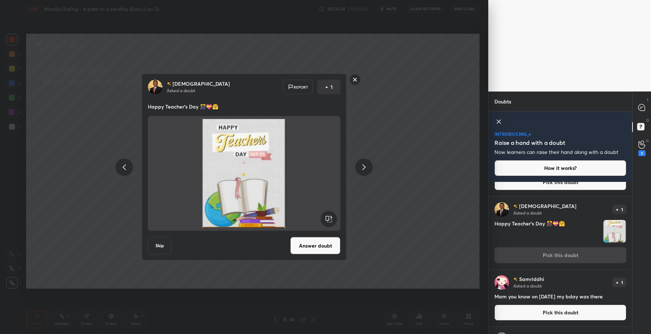
click at [305, 251] on button "Answer doubt" at bounding box center [315, 245] width 50 height 17
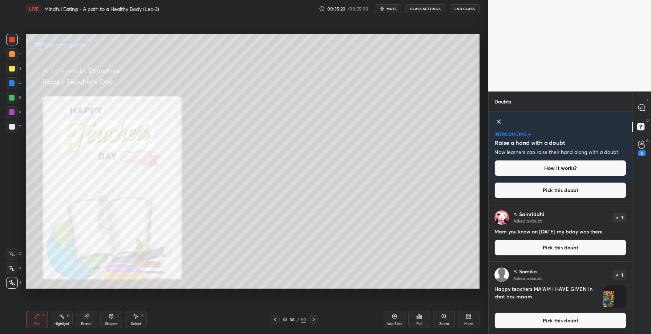
scroll to position [151, 0]
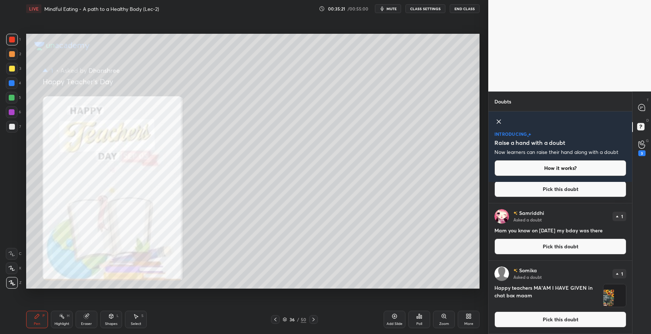
click at [560, 246] on button "Pick this doubt" at bounding box center [560, 247] width 132 height 16
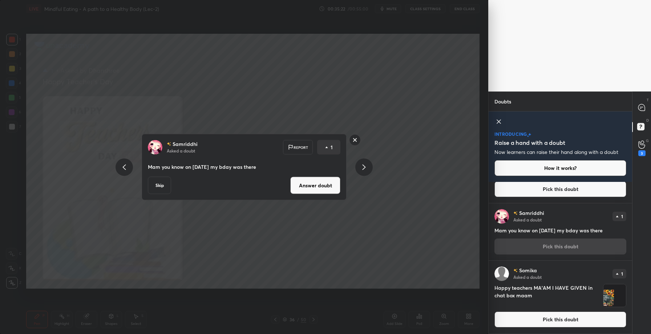
click at [313, 182] on button "Answer doubt" at bounding box center [315, 185] width 50 height 17
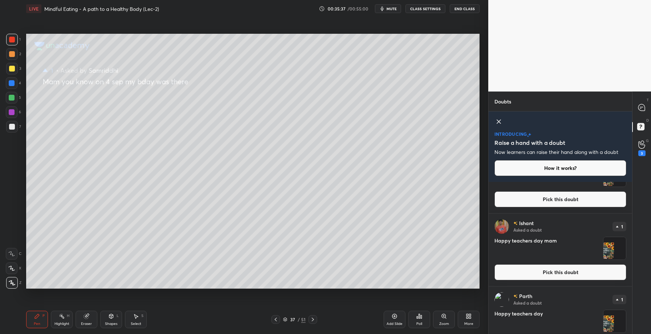
scroll to position [214, 0]
click at [557, 269] on button "Pick this doubt" at bounding box center [560, 272] width 132 height 16
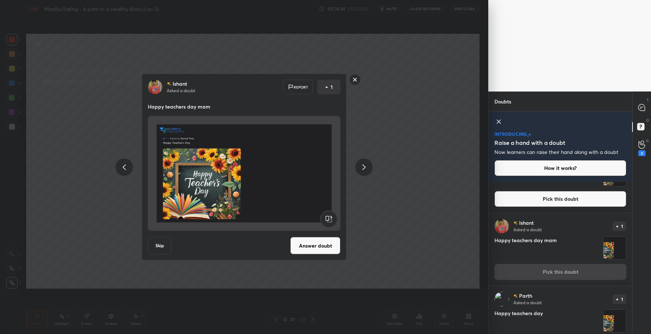
click at [320, 246] on button "Answer doubt" at bounding box center [315, 245] width 50 height 17
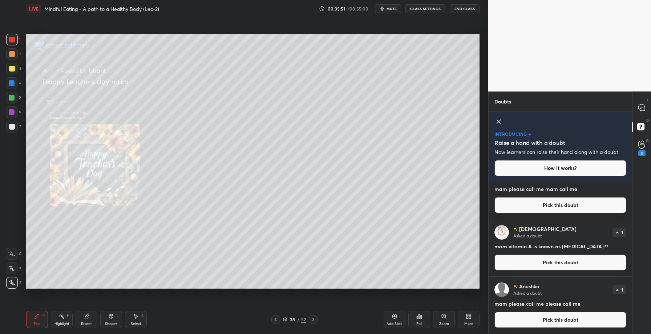
scroll to position [0, 0]
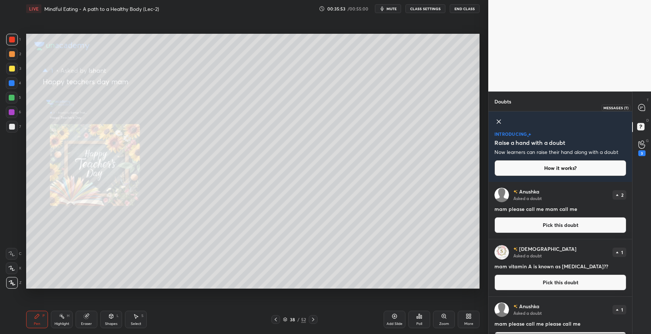
click at [640, 110] on icon at bounding box center [641, 107] width 7 height 7
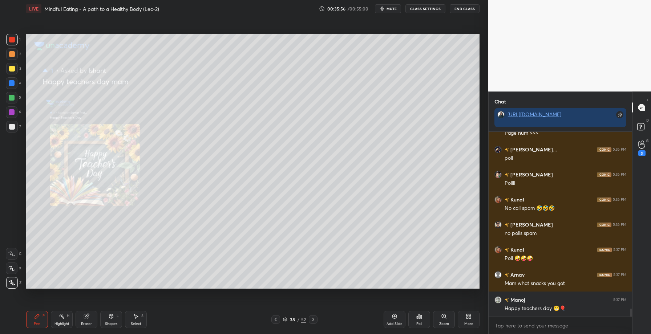
scroll to position [4010, 0]
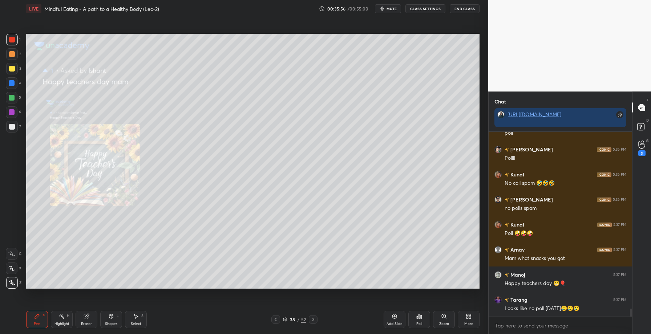
click at [274, 320] on icon at bounding box center [276, 320] width 6 height 6
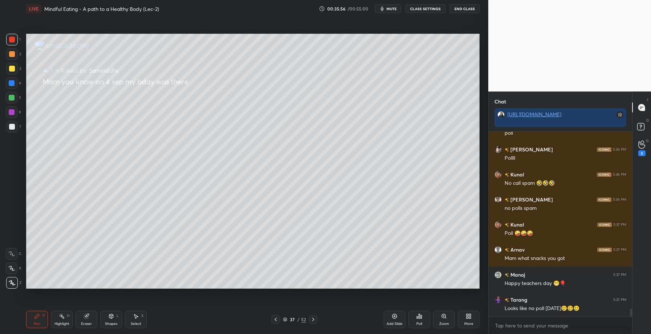
click at [274, 320] on icon at bounding box center [276, 320] width 6 height 6
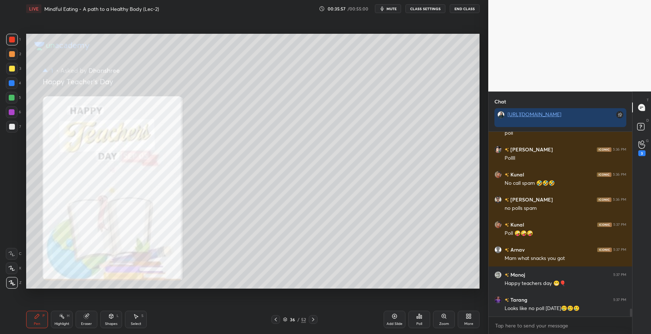
click at [274, 320] on icon at bounding box center [276, 320] width 6 height 6
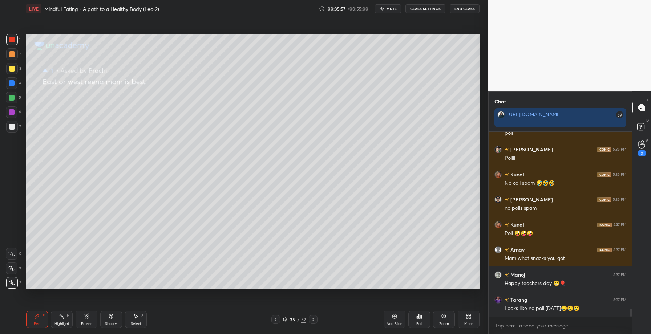
click at [274, 320] on icon at bounding box center [276, 320] width 6 height 6
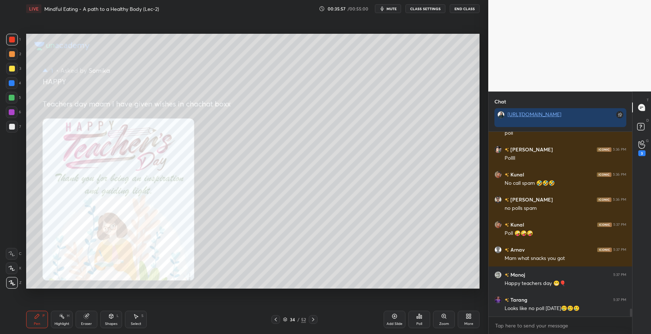
click at [274, 320] on icon at bounding box center [276, 320] width 6 height 6
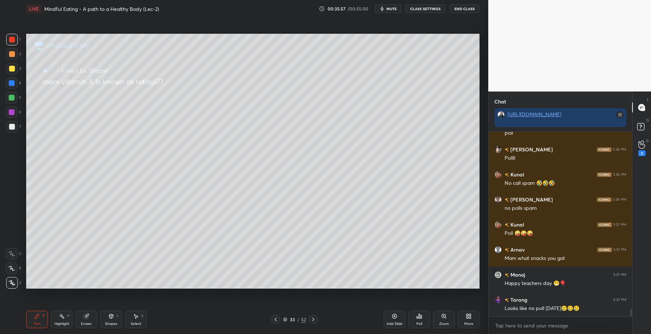
click at [274, 320] on icon at bounding box center [276, 320] width 6 height 6
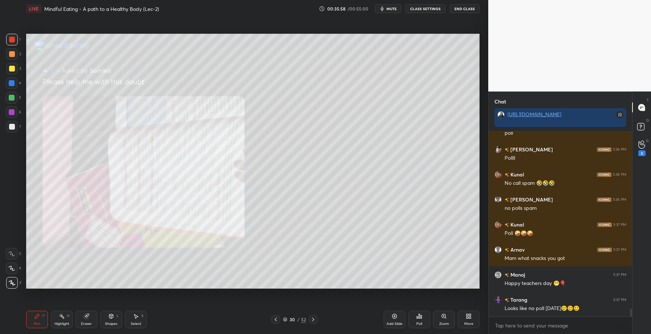
click at [274, 320] on icon at bounding box center [276, 320] width 6 height 6
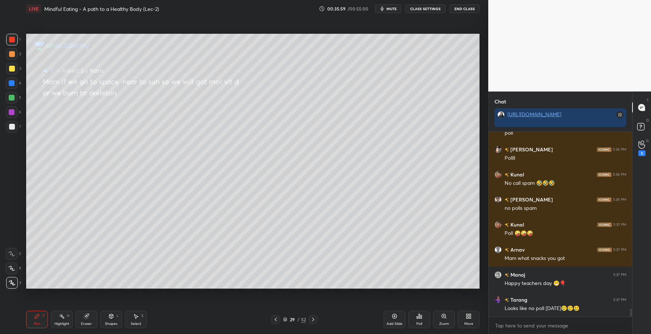
scroll to position [4035, 0]
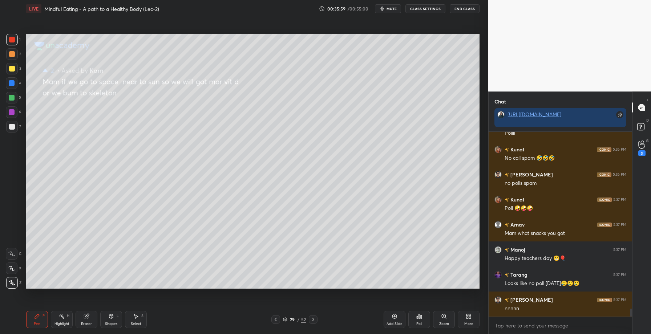
click at [274, 320] on icon at bounding box center [276, 320] width 6 height 6
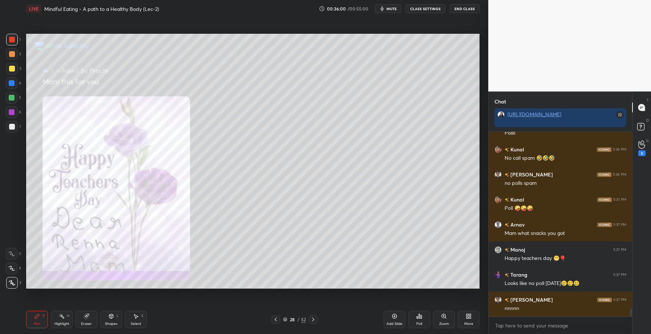
click at [274, 320] on icon at bounding box center [276, 320] width 6 height 6
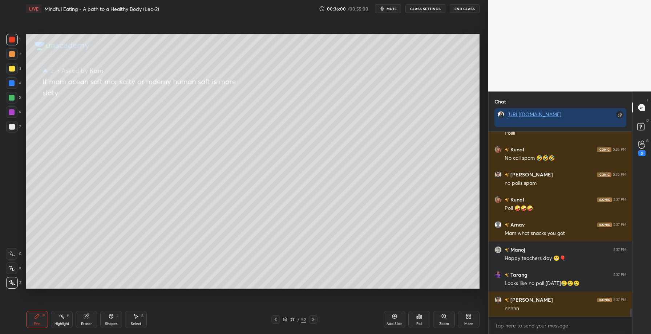
click at [274, 320] on icon at bounding box center [276, 320] width 6 height 6
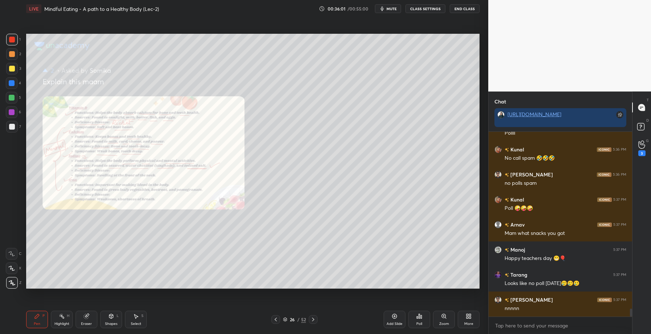
click at [274, 320] on icon at bounding box center [276, 320] width 6 height 6
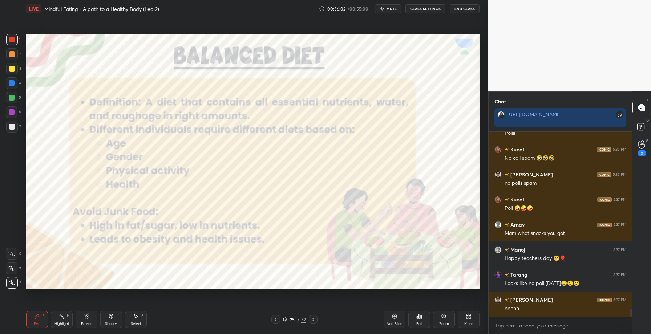
click at [315, 322] on icon at bounding box center [313, 320] width 6 height 6
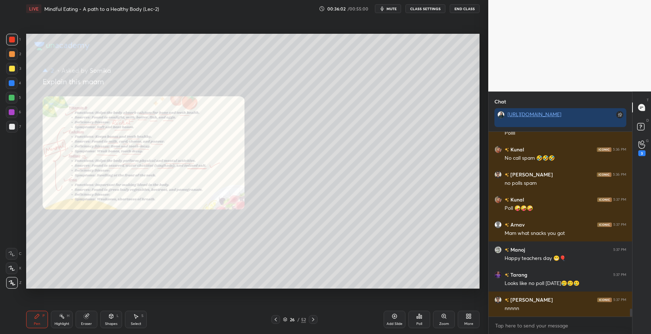
click at [315, 322] on icon at bounding box center [313, 320] width 6 height 6
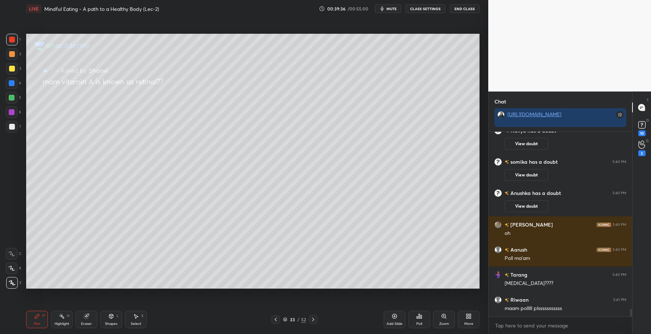
scroll to position [4355, 0]
click at [311, 320] on icon at bounding box center [313, 320] width 6 height 6
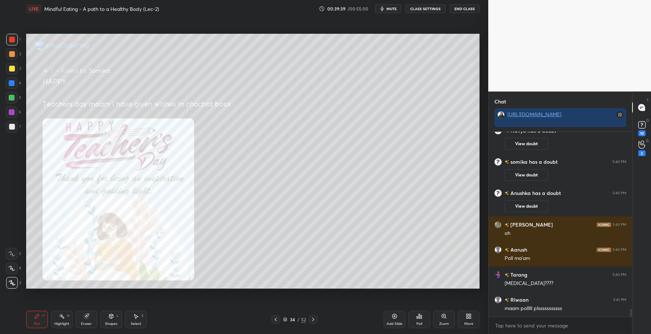
click at [311, 320] on icon at bounding box center [313, 320] width 6 height 6
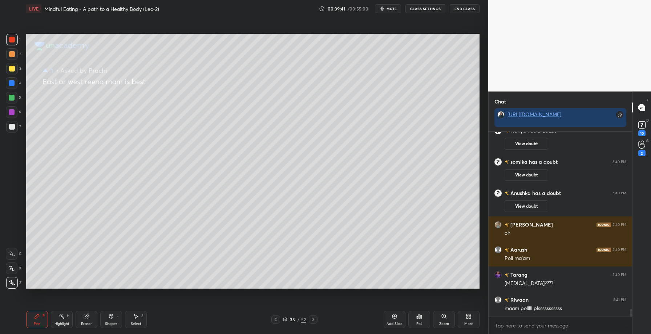
click at [273, 321] on icon at bounding box center [276, 320] width 6 height 6
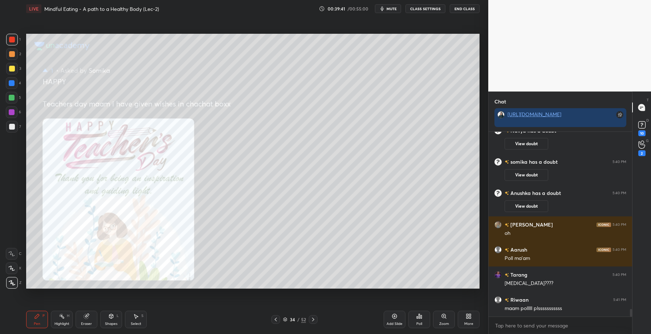
scroll to position [4380, 0]
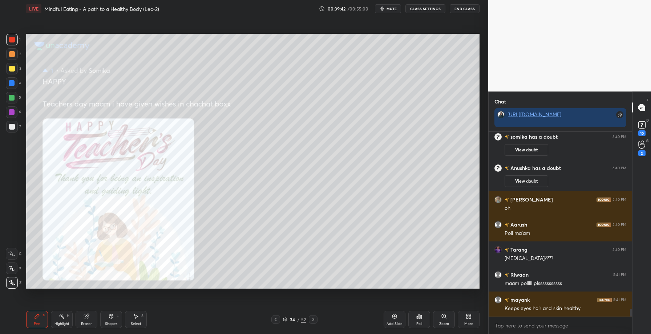
click at [310, 319] on icon at bounding box center [313, 320] width 6 height 6
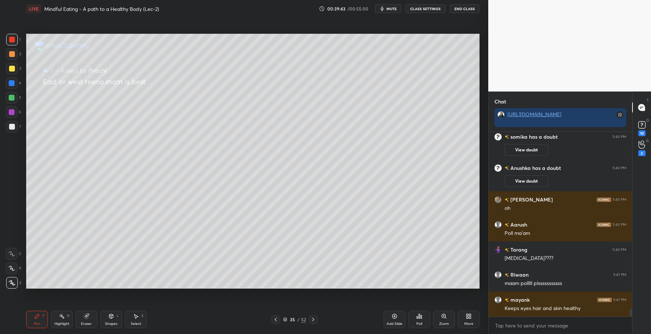
click at [310, 319] on icon at bounding box center [313, 320] width 6 height 6
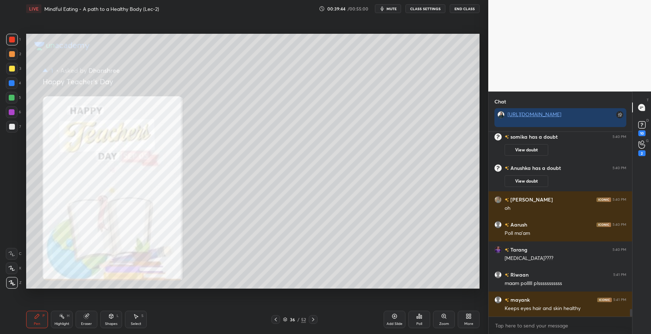
click at [310, 319] on icon at bounding box center [313, 320] width 6 height 6
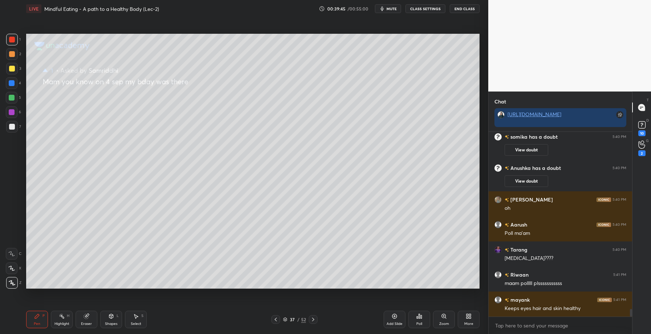
click at [310, 319] on icon at bounding box center [313, 320] width 6 height 6
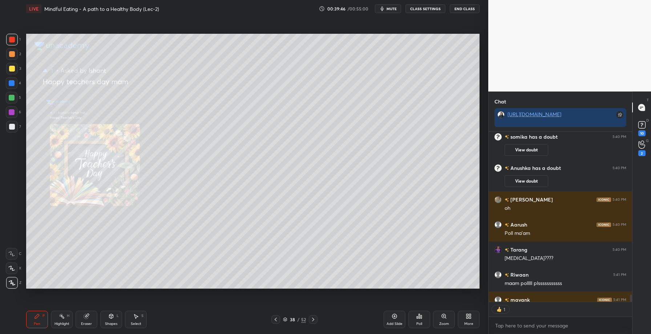
scroll to position [3, 3]
click at [310, 319] on icon at bounding box center [313, 320] width 6 height 6
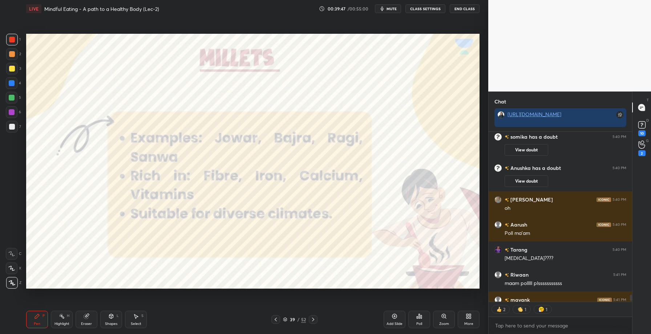
scroll to position [4420, 0]
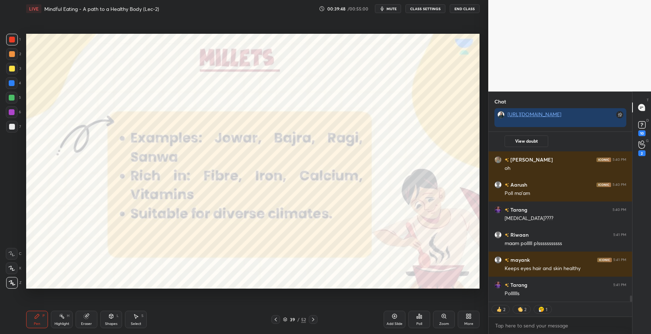
click at [310, 318] on icon at bounding box center [313, 320] width 6 height 6
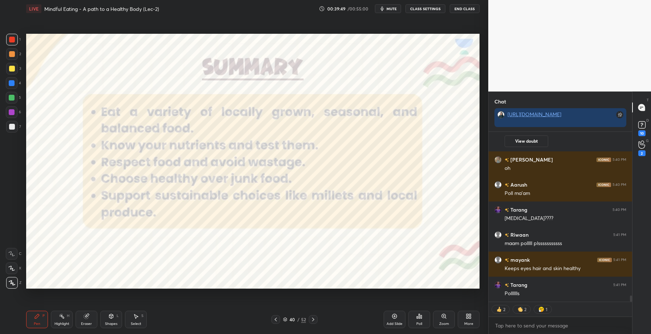
click at [310, 318] on icon at bounding box center [313, 320] width 6 height 6
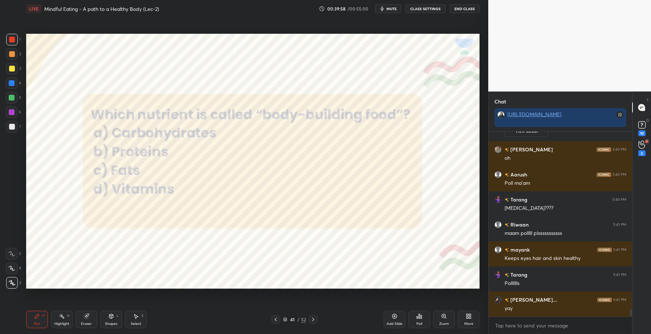
scroll to position [4403, 0]
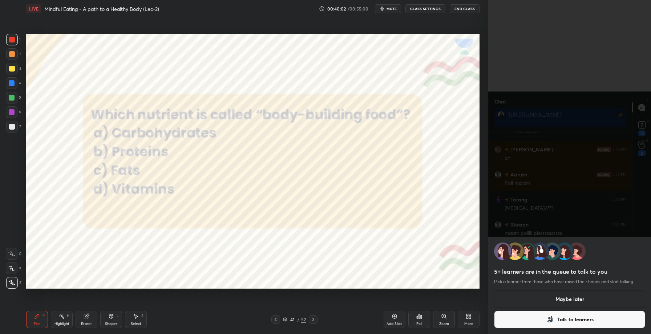
click at [554, 302] on button "Maybe later" at bounding box center [569, 299] width 151 height 17
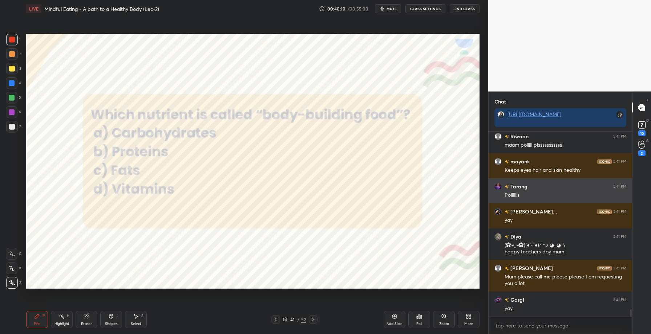
scroll to position [4517, 0]
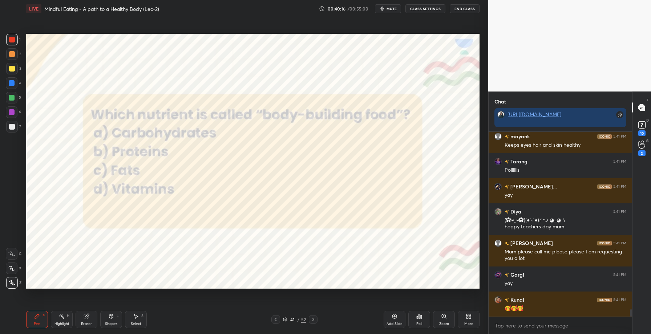
click at [417, 315] on icon at bounding box center [419, 316] width 6 height 6
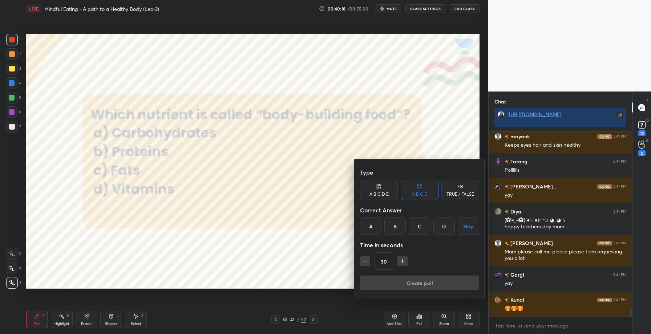
click at [392, 225] on div "B" at bounding box center [394, 226] width 21 height 17
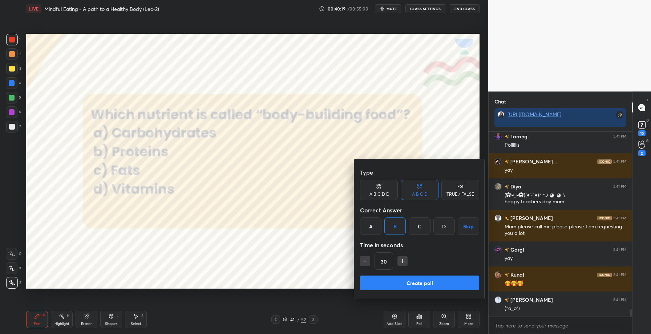
click at [412, 283] on button "Create poll" at bounding box center [419, 283] width 119 height 15
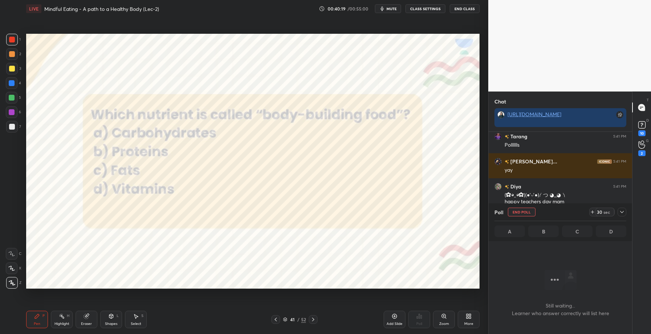
scroll to position [3, 3]
click at [642, 126] on rect at bounding box center [641, 125] width 7 height 7
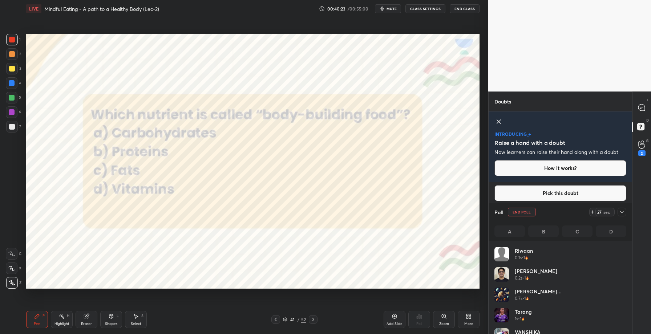
click at [623, 212] on icon at bounding box center [622, 212] width 4 height 2
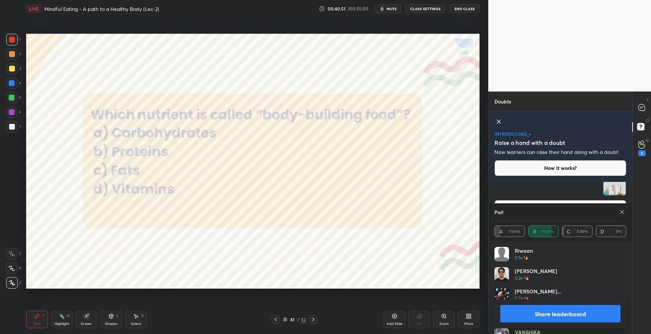
click at [557, 312] on button "Share leaderboard" at bounding box center [560, 313] width 120 height 17
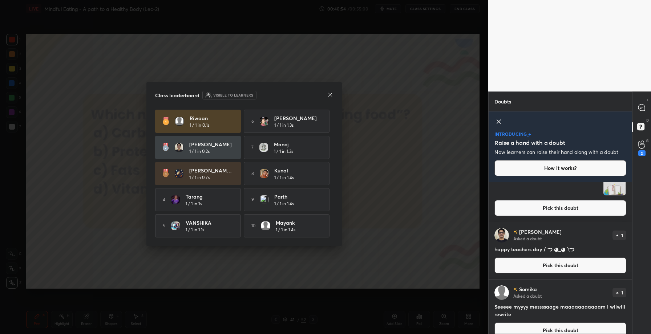
click at [330, 92] on icon at bounding box center [330, 95] width 6 height 6
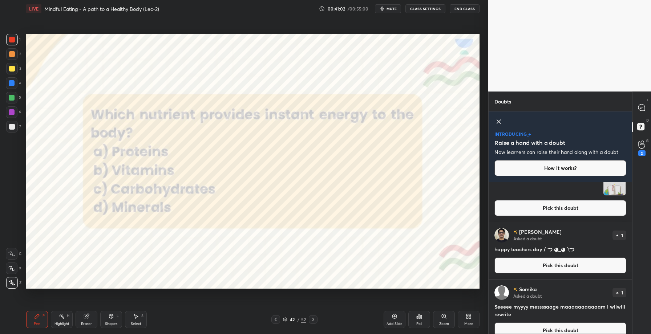
click at [420, 323] on div "Poll" at bounding box center [419, 324] width 6 height 4
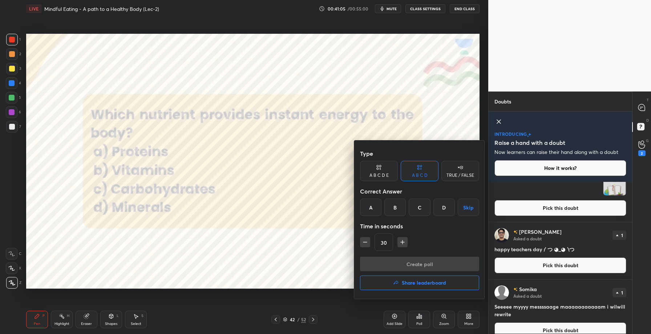
click at [422, 205] on div "C" at bounding box center [419, 207] width 21 height 17
click at [424, 263] on button "Create poll" at bounding box center [419, 264] width 119 height 15
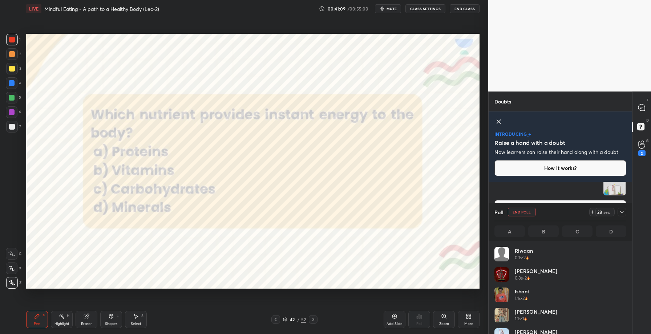
click at [623, 210] on icon at bounding box center [622, 212] width 6 height 6
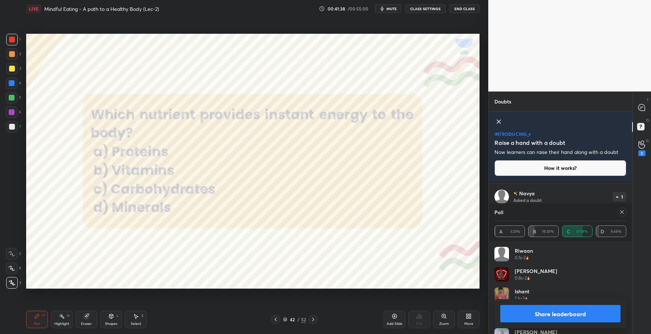
click at [558, 308] on button "Share leaderboard" at bounding box center [560, 313] width 120 height 17
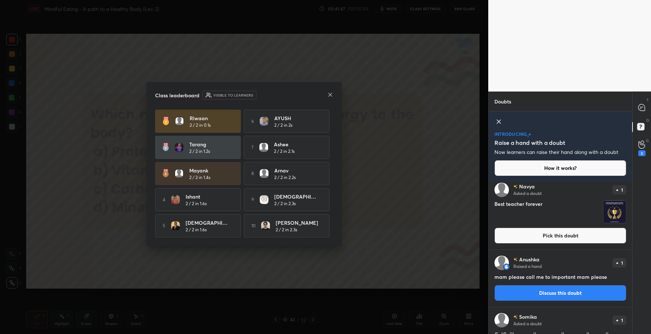
click at [331, 92] on icon at bounding box center [330, 95] width 6 height 6
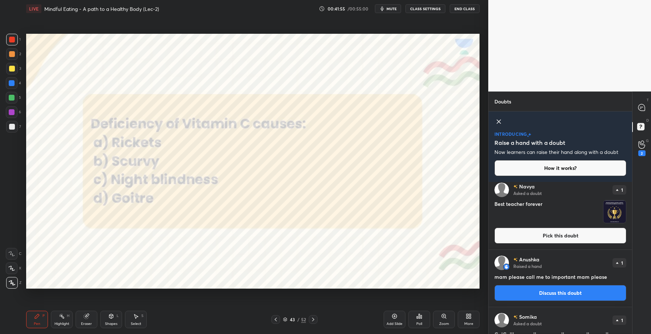
click at [420, 317] on icon at bounding box center [419, 316] width 1 height 4
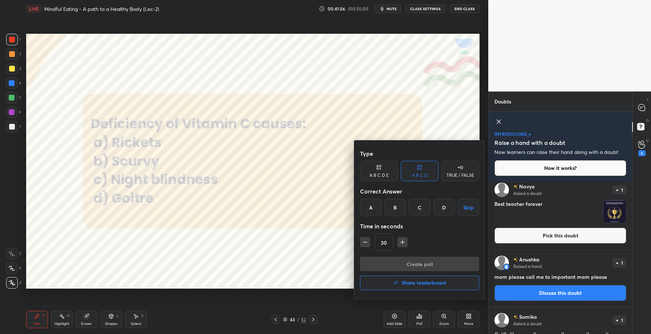
click at [389, 212] on div "B" at bounding box center [394, 207] width 21 height 17
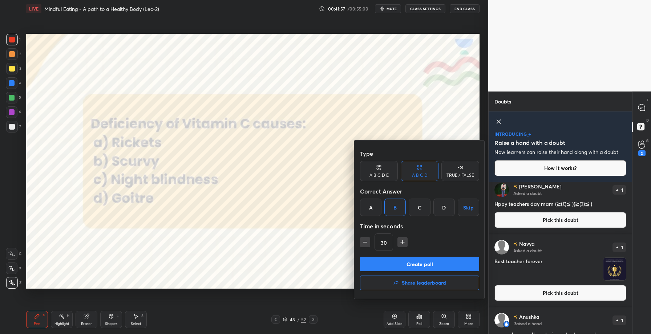
click at [403, 263] on button "Create poll" at bounding box center [419, 264] width 119 height 15
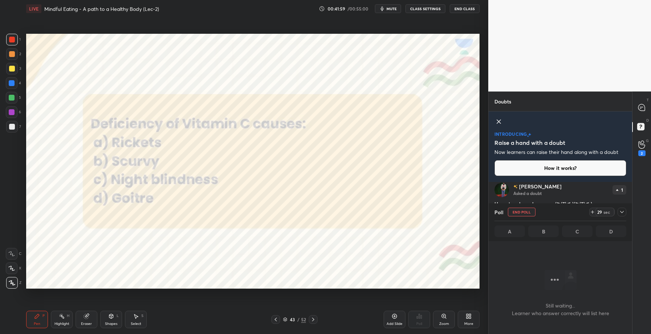
click at [622, 209] on div at bounding box center [622, 212] width 9 height 9
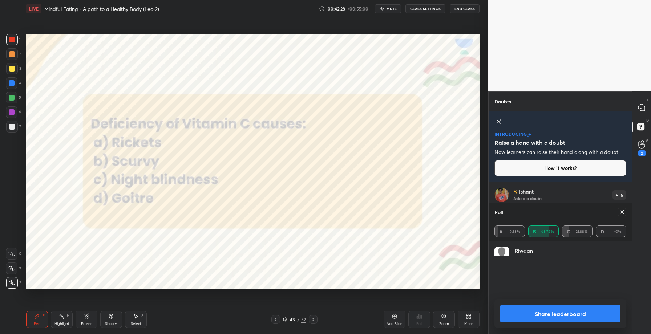
scroll to position [29, 130]
click at [547, 318] on button "Share leaderboard" at bounding box center [560, 313] width 120 height 17
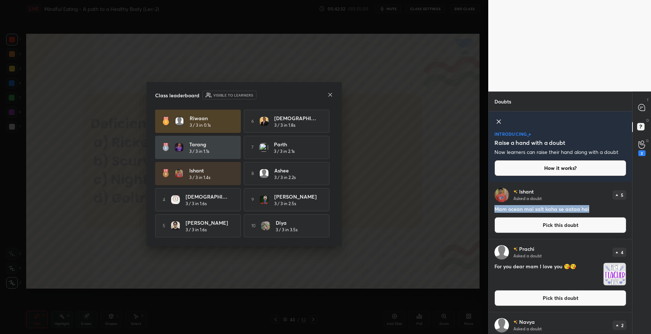
drag, startPoint x: 496, startPoint y: 209, endPoint x: 587, endPoint y: 213, distance: 91.3
click at [587, 213] on div "[PERSON_NAME] Asked a doubt 5 Mam ocean mai salt kaha se aataa hai Pick this do…" at bounding box center [560, 210] width 143 height 57
copy h4 "Mam ocean mai salt kaha se aataa hai"
click at [329, 93] on icon at bounding box center [330, 95] width 6 height 6
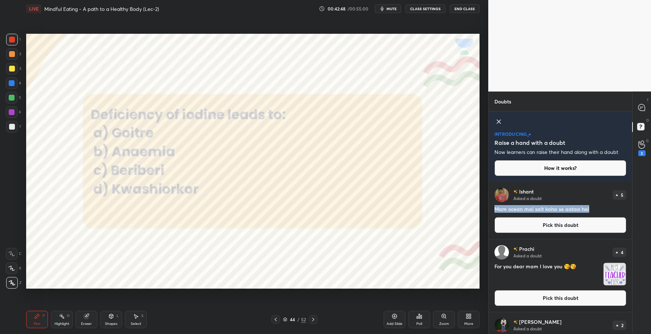
click at [421, 315] on icon at bounding box center [419, 316] width 6 height 6
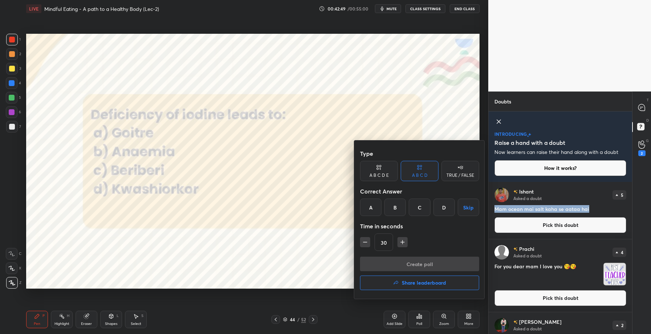
click at [370, 208] on div "A" at bounding box center [370, 207] width 21 height 17
click at [409, 262] on button "Create poll" at bounding box center [419, 264] width 119 height 15
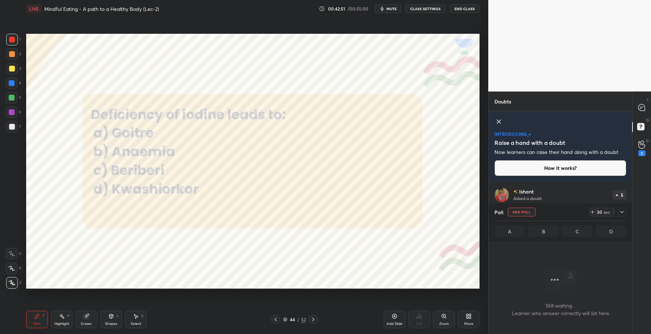
scroll to position [2, 3]
click at [626, 214] on div at bounding box center [622, 212] width 9 height 9
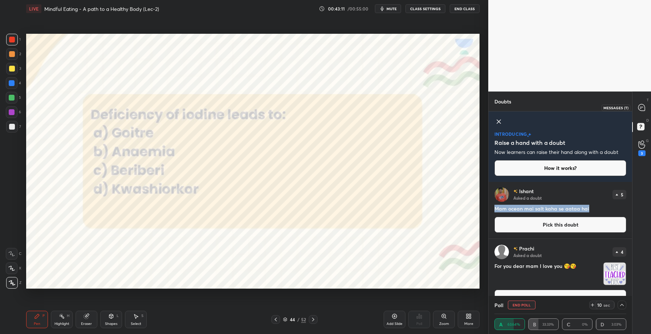
click at [642, 102] on div at bounding box center [642, 107] width 15 height 13
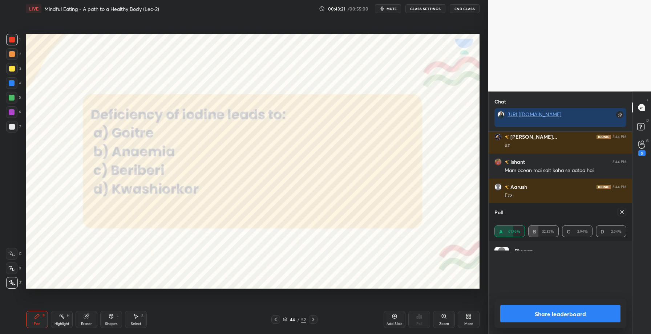
scroll to position [30, 130]
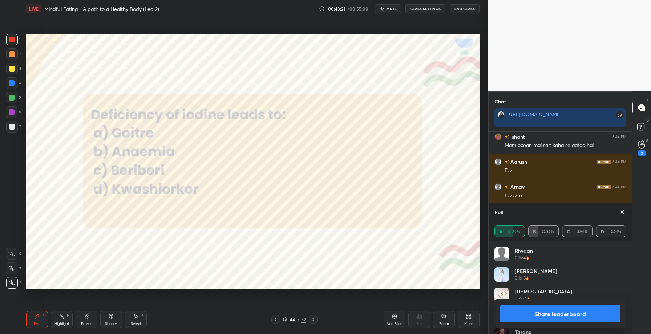
click at [525, 310] on button "Share leaderboard" at bounding box center [560, 313] width 120 height 17
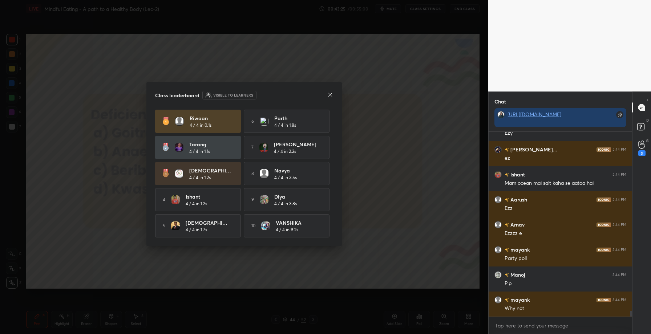
click at [332, 94] on icon at bounding box center [330, 95] width 6 height 6
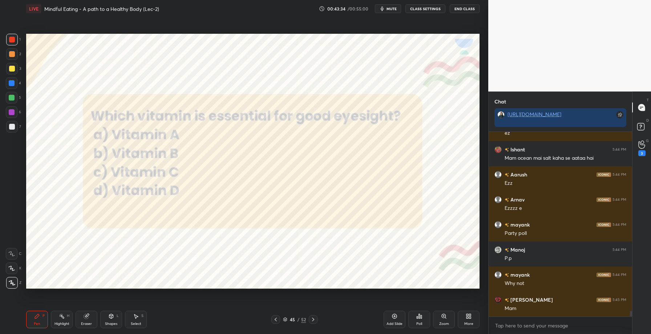
click at [421, 321] on div "Poll" at bounding box center [419, 319] width 22 height 17
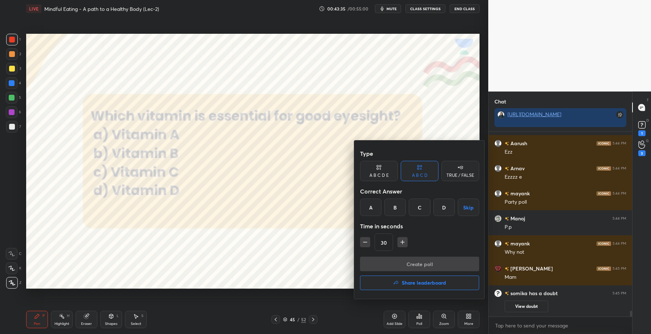
click at [368, 203] on div "A" at bounding box center [370, 207] width 21 height 17
click at [404, 260] on button "Create poll" at bounding box center [419, 264] width 119 height 15
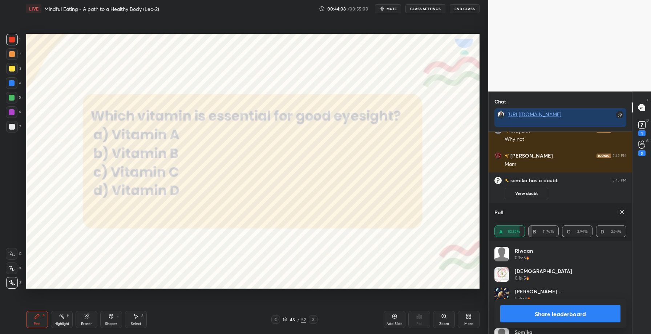
click at [545, 313] on button "Share leaderboard" at bounding box center [560, 313] width 120 height 17
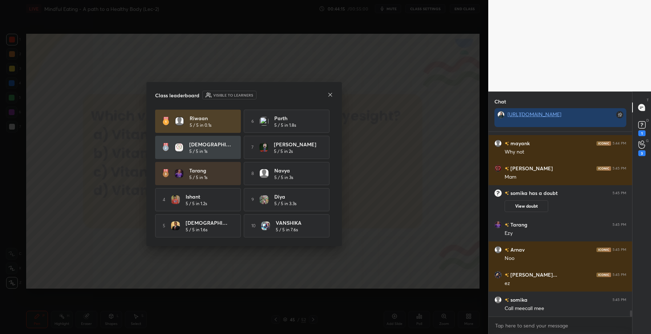
click at [330, 95] on icon at bounding box center [330, 95] width 6 height 6
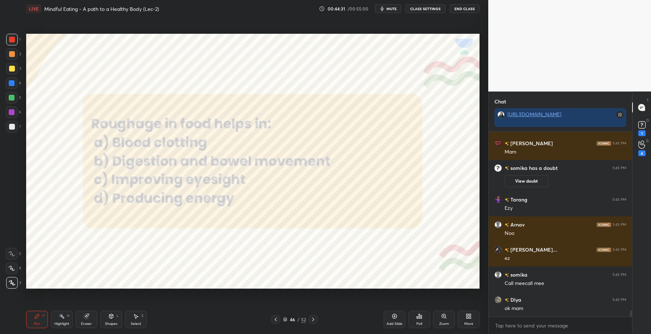
click at [423, 319] on div "Poll" at bounding box center [419, 319] width 22 height 17
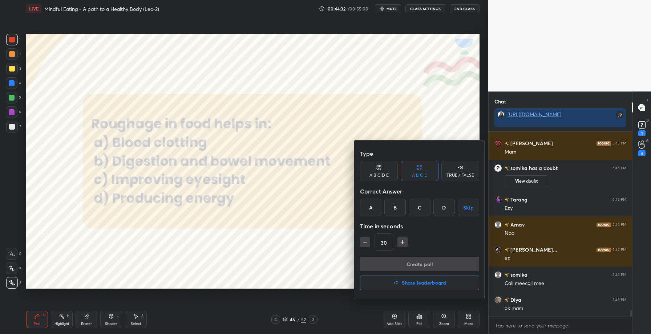
click at [391, 205] on div "B" at bounding box center [394, 207] width 21 height 17
click at [406, 261] on button "Create poll" at bounding box center [419, 264] width 119 height 15
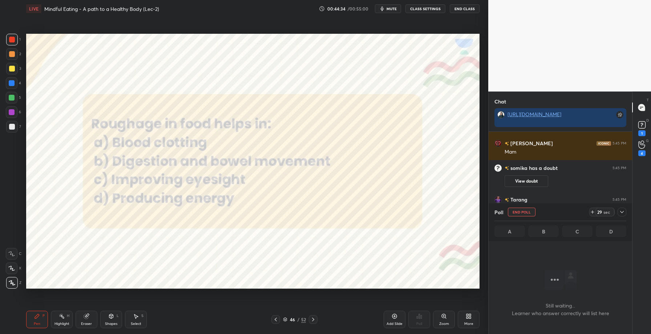
click at [619, 213] on icon at bounding box center [622, 212] width 6 height 6
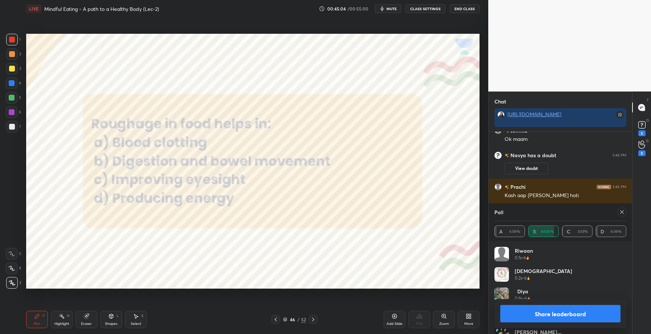
click at [544, 313] on button "Share leaderboard" at bounding box center [560, 313] width 120 height 17
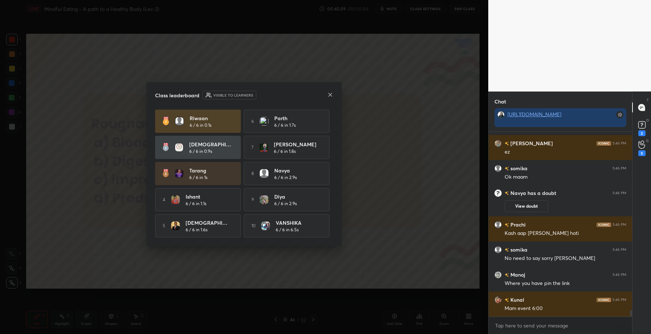
click at [332, 92] on icon at bounding box center [330, 95] width 6 height 6
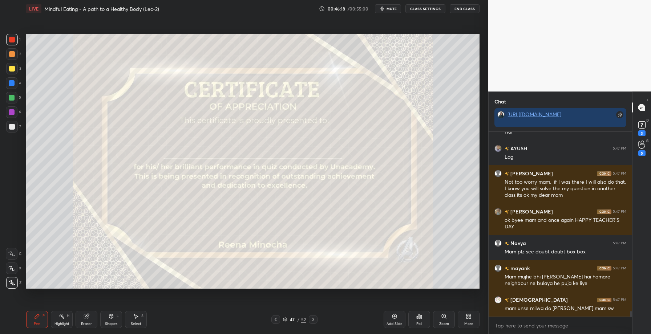
scroll to position [5973, 0]
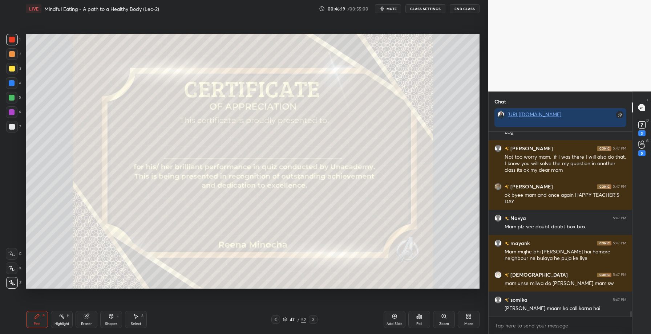
click at [400, 323] on div "Add Slide" at bounding box center [395, 324] width 16 height 4
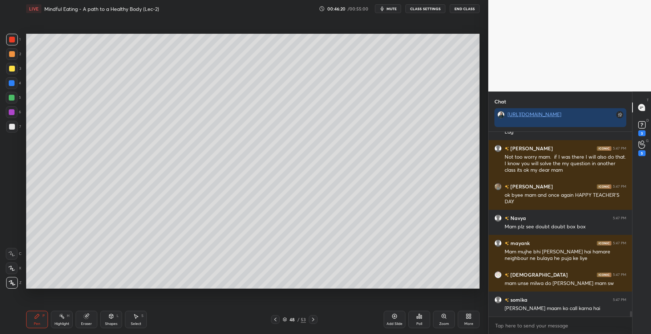
scroll to position [5998, 0]
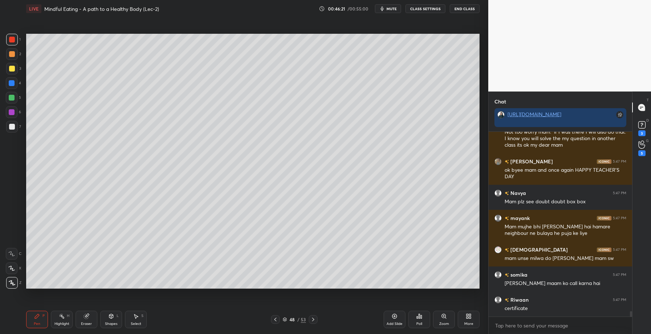
click at [274, 321] on icon at bounding box center [275, 320] width 6 height 6
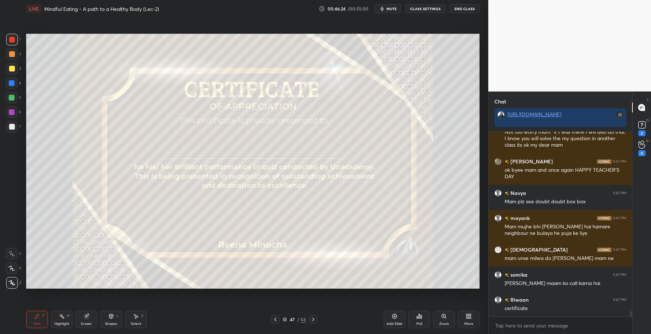
scroll to position [6029, 0]
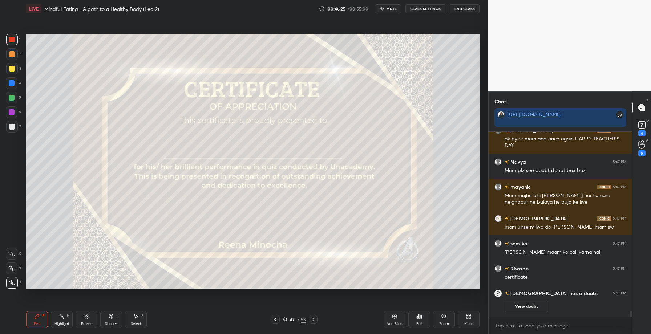
click at [422, 323] on div "Poll" at bounding box center [419, 324] width 6 height 4
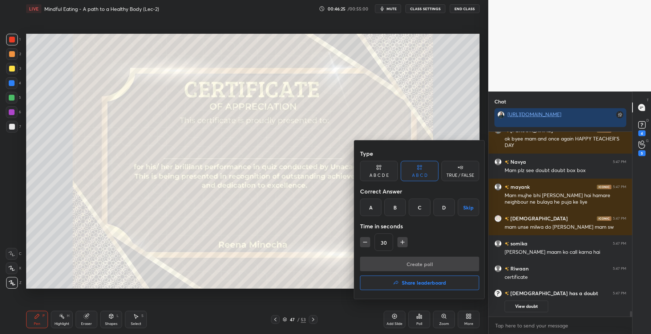
scroll to position [5999, 0]
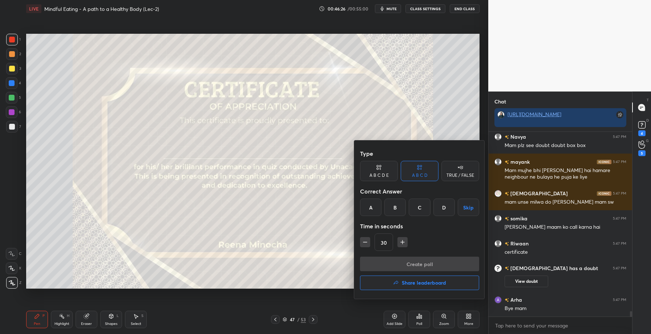
click at [418, 283] on h4 "Share leaderboard" at bounding box center [424, 282] width 44 height 5
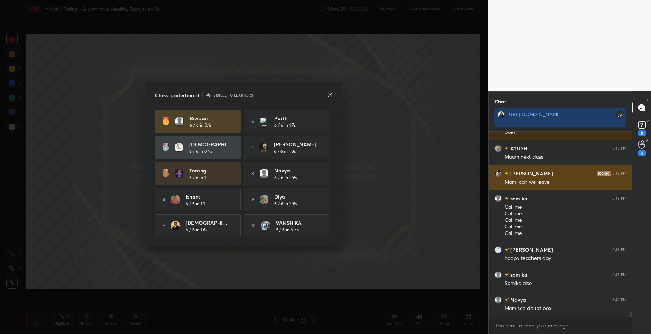
scroll to position [6447, 0]
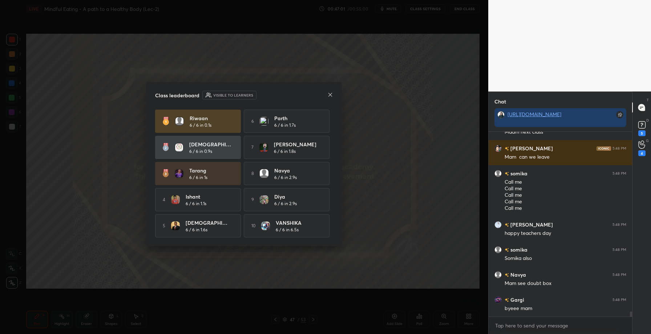
click at [331, 93] on icon at bounding box center [330, 95] width 6 height 6
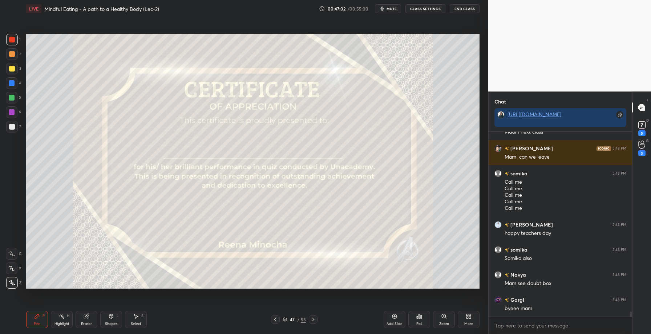
click at [275, 317] on icon at bounding box center [275, 320] width 6 height 6
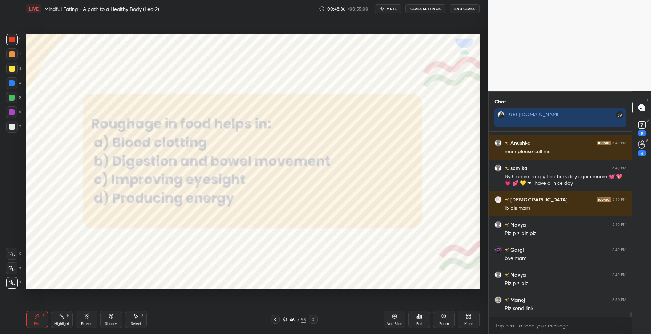
scroll to position [7443, 0]
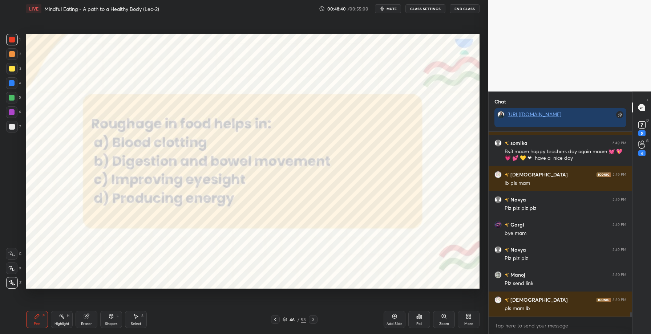
click at [417, 321] on div "Poll" at bounding box center [419, 319] width 22 height 17
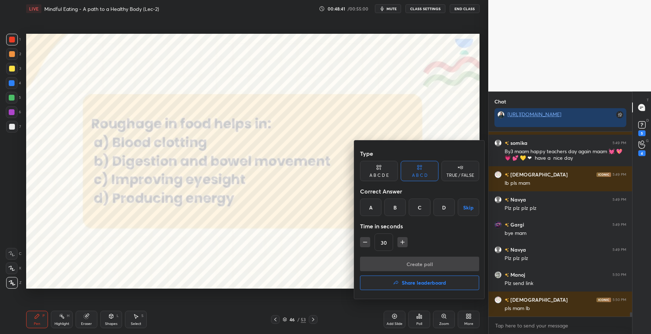
scroll to position [7468, 0]
click at [409, 284] on h4 "Share leaderboard" at bounding box center [424, 282] width 44 height 5
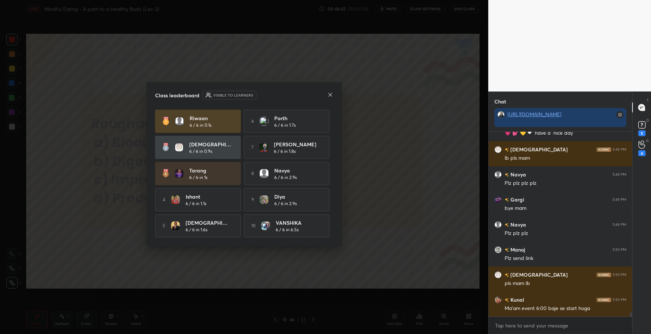
scroll to position [7493, 0]
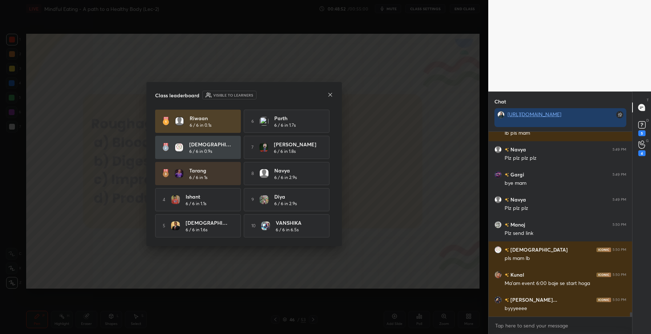
click at [332, 93] on icon at bounding box center [330, 95] width 6 height 6
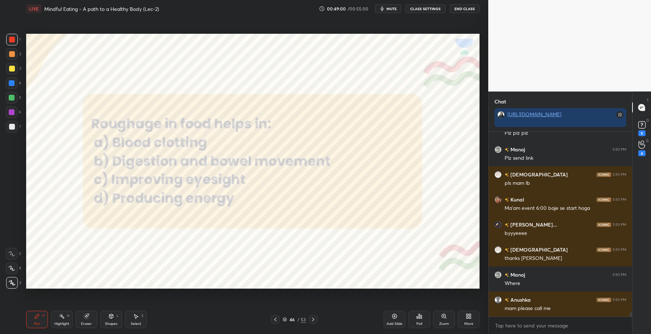
scroll to position [7594, 0]
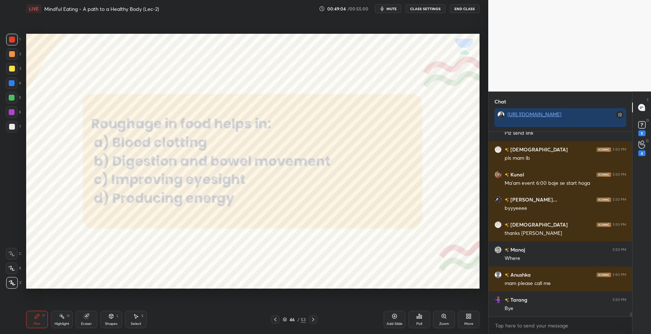
click at [465, 9] on button "End Class" at bounding box center [465, 8] width 30 height 9
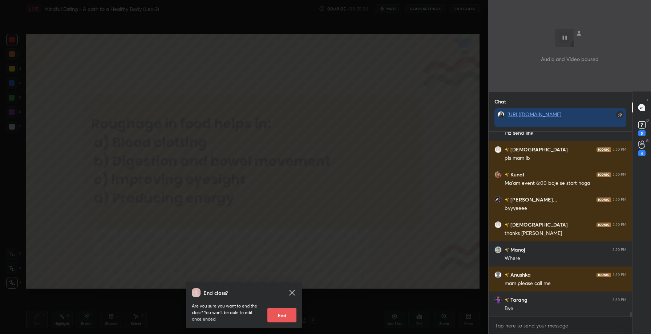
click at [278, 315] on button "End" at bounding box center [281, 315] width 29 height 15
type textarea "x"
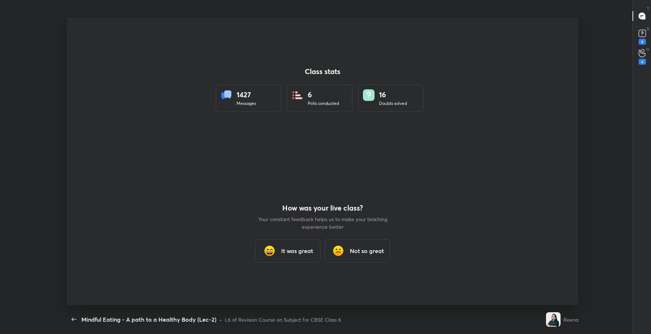
scroll to position [0, 0]
